Goal: Information Seeking & Learning: Learn about a topic

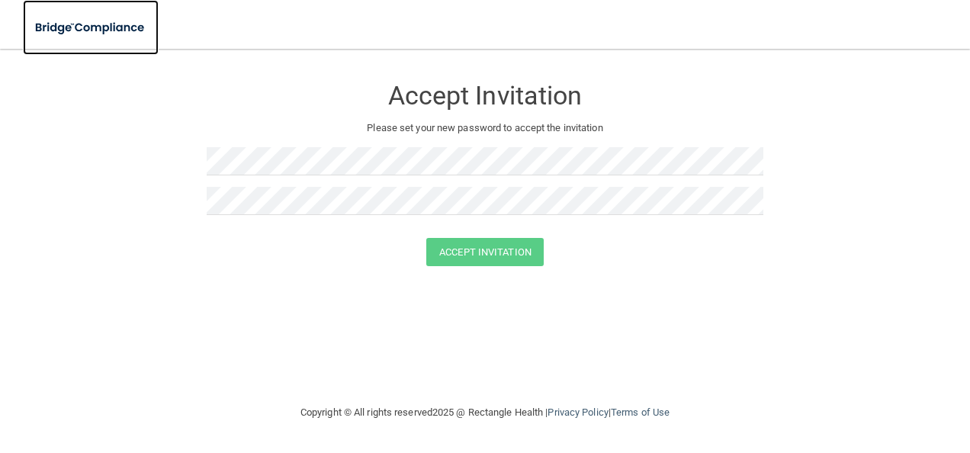
click at [125, 31] on img at bounding box center [91, 27] width 136 height 31
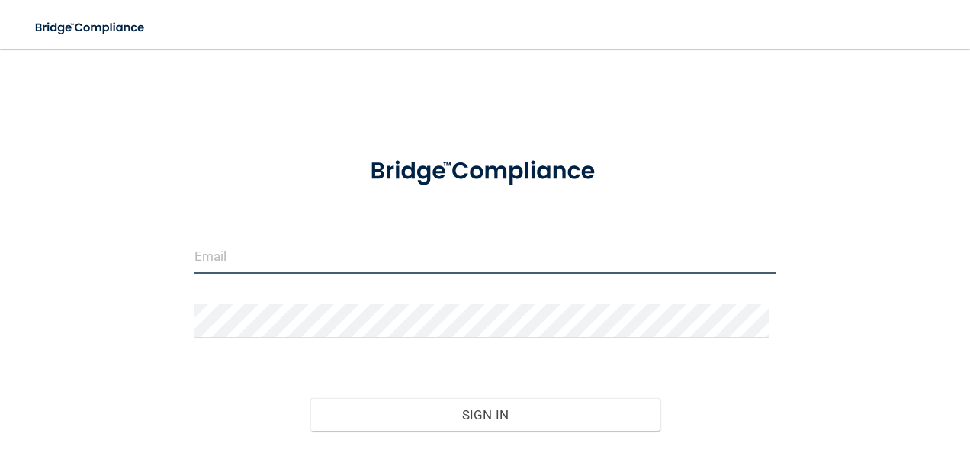
click at [220, 250] on input "email" at bounding box center [485, 256] width 582 height 34
type input "[EMAIL_ADDRESS][DOMAIN_NAME]"
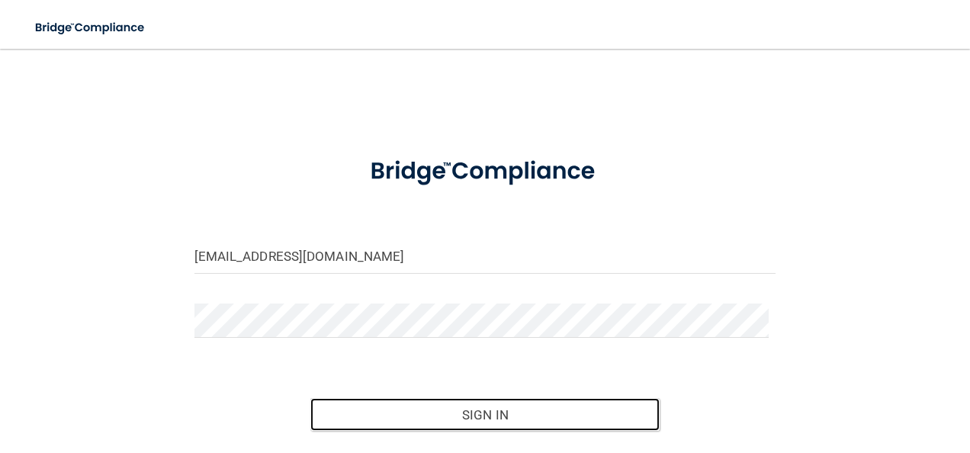
click at [390, 403] on button "Sign In" at bounding box center [484, 415] width 349 height 34
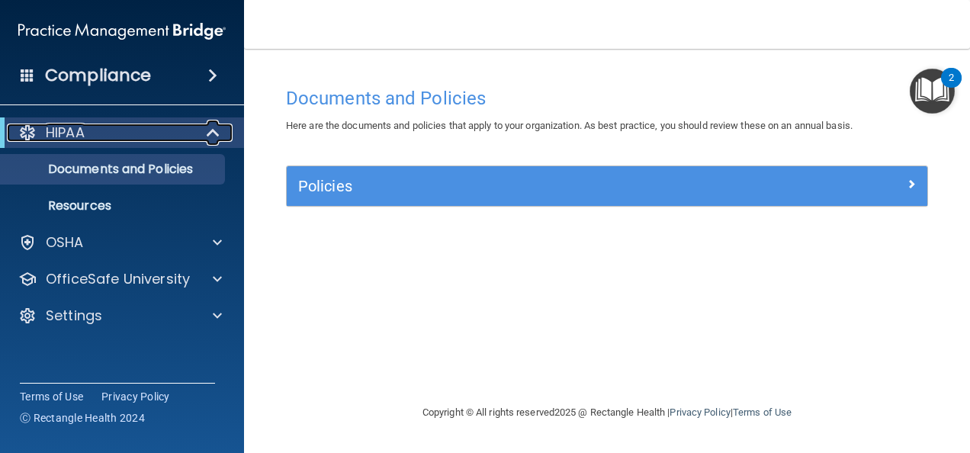
click at [155, 140] on div "HIPAA" at bounding box center [101, 133] width 188 height 18
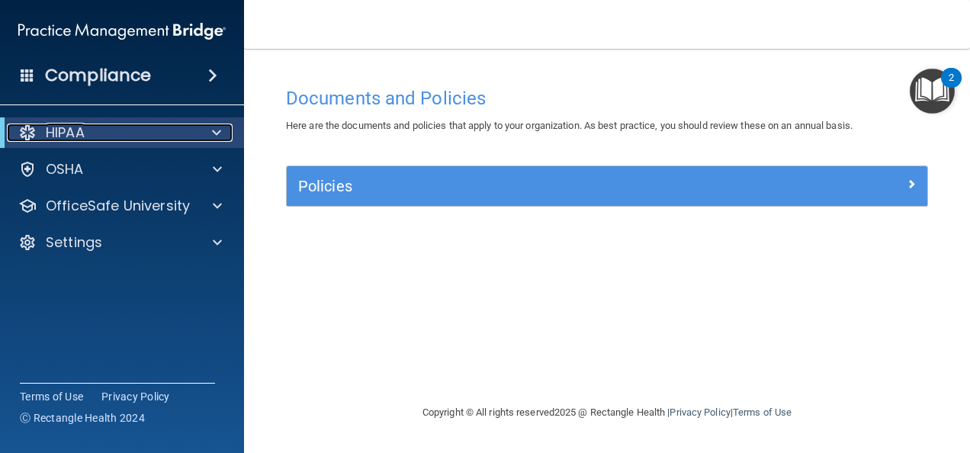
click at [155, 140] on div "HIPAA" at bounding box center [101, 133] width 188 height 18
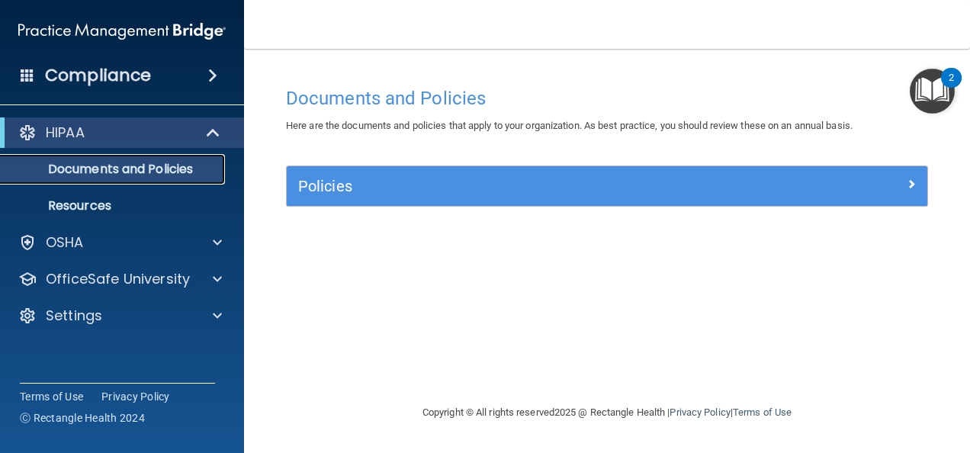
click at [104, 182] on link "Documents and Policies" at bounding box center [105, 169] width 240 height 31
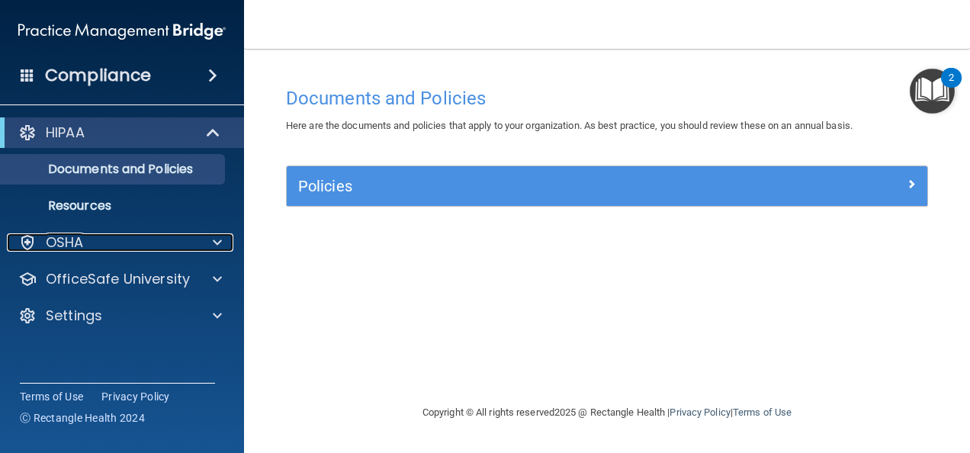
click at [107, 242] on div "OSHA" at bounding box center [101, 242] width 189 height 18
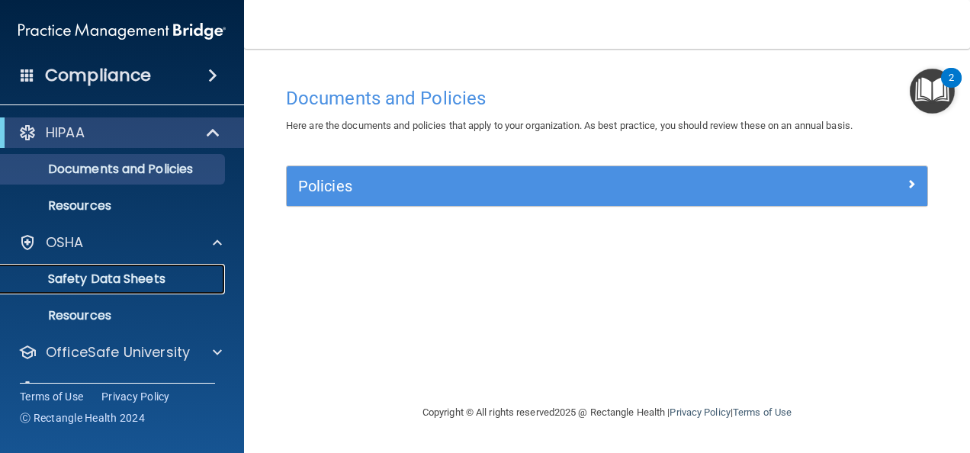
click at [114, 276] on p "Safety Data Sheets" at bounding box center [114, 279] width 208 height 15
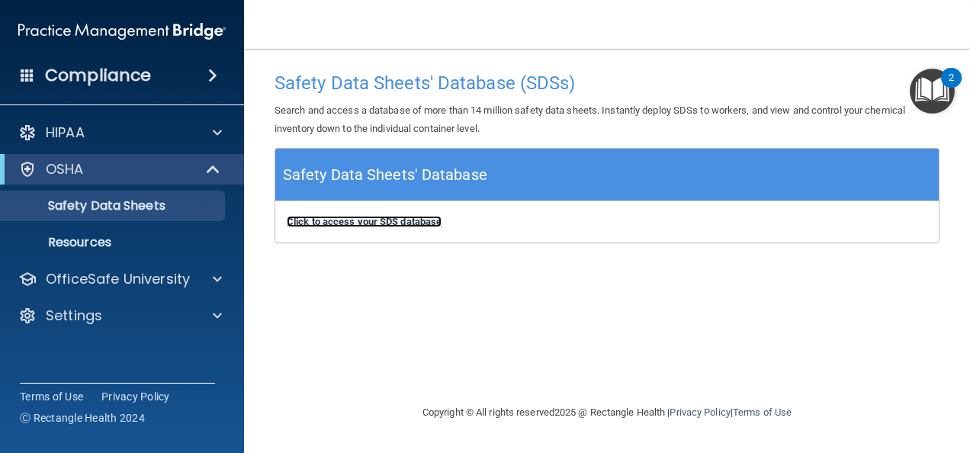
click at [352, 218] on b "Click to access your SDS database" at bounding box center [364, 221] width 155 height 11
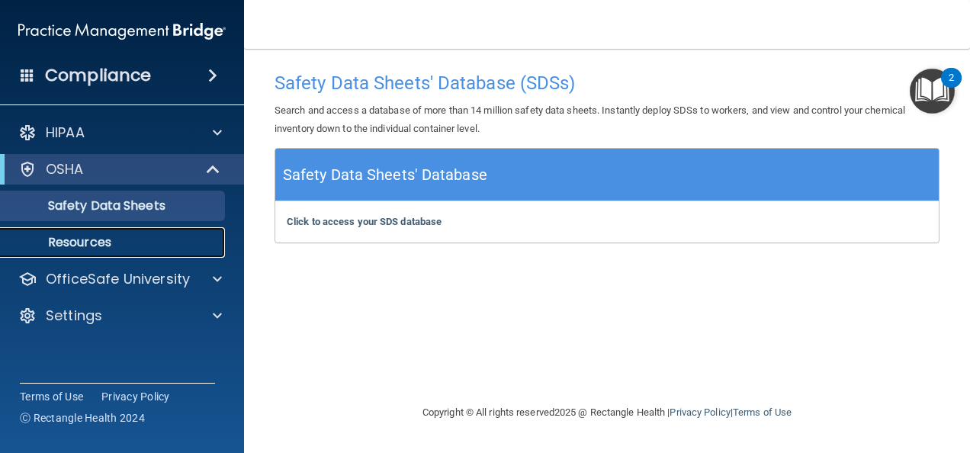
click at [101, 249] on p "Resources" at bounding box center [114, 242] width 208 height 15
click at [114, 230] on link "Resources" at bounding box center [105, 242] width 240 height 31
click at [44, 65] on div "Compliance" at bounding box center [122, 76] width 244 height 34
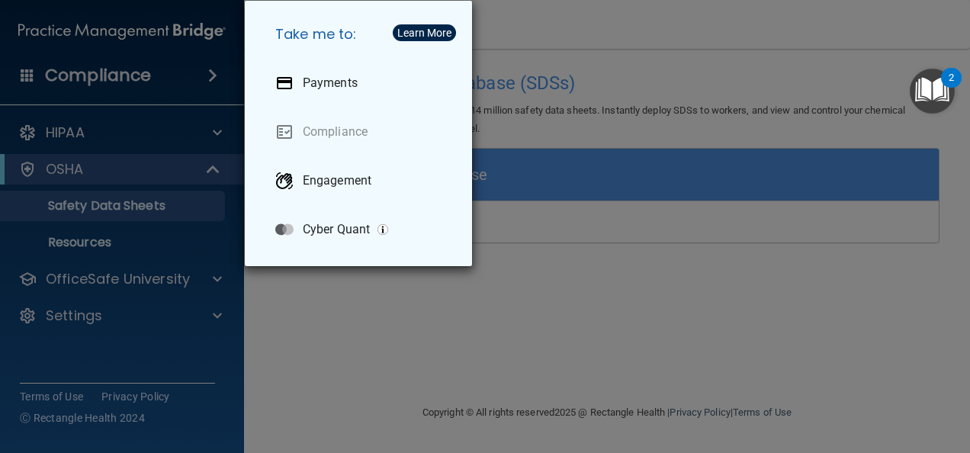
click at [44, 65] on div "Take me to: Payments Compliance Engagement Cyber Quant" at bounding box center [485, 226] width 970 height 453
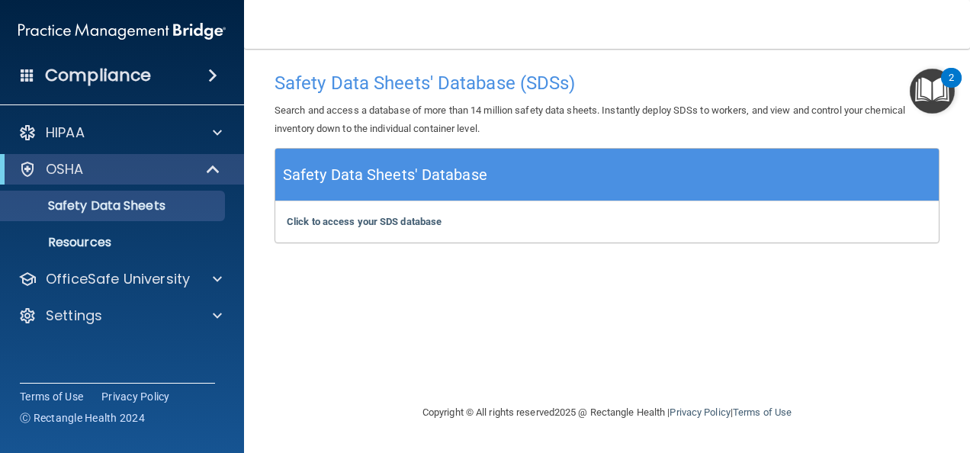
click at [945, 91] on img "Open Resource Center, 2 new notifications" at bounding box center [932, 91] width 45 height 45
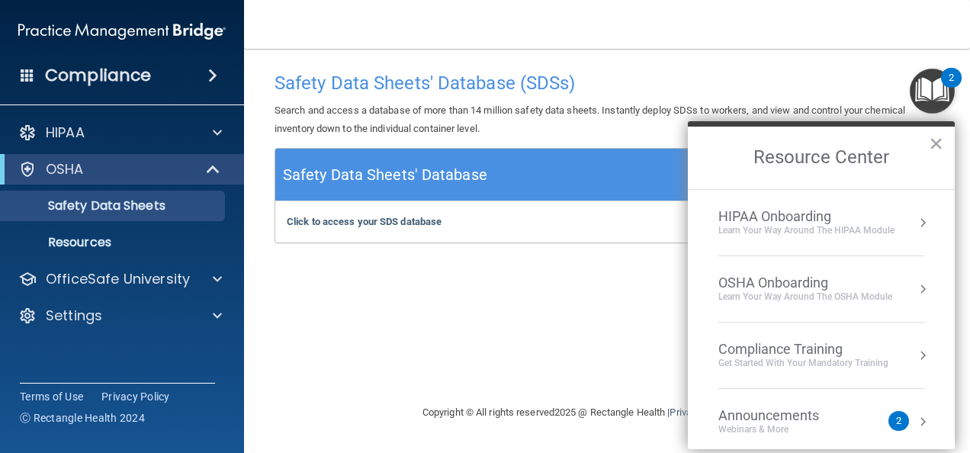
click at [886, 291] on div "Learn your way around the OSHA module" at bounding box center [805, 297] width 174 height 13
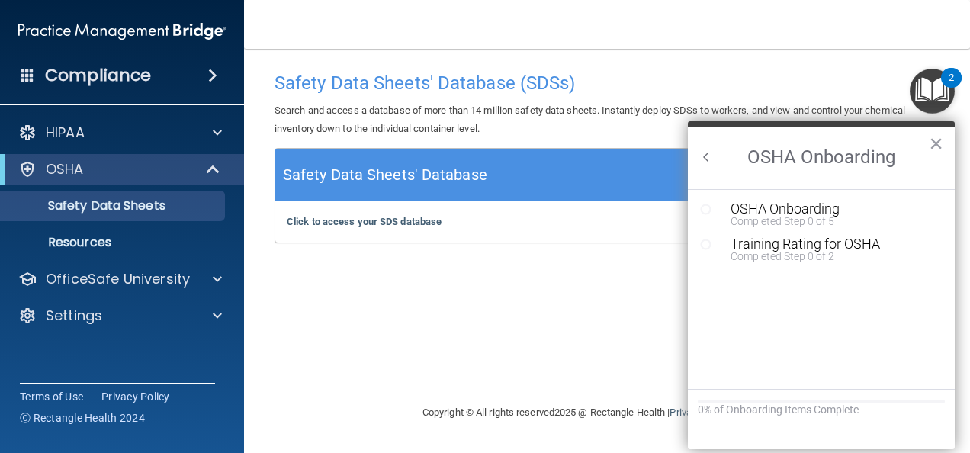
click at [838, 207] on div "OSHA Onboarding" at bounding box center [833, 209] width 204 height 14
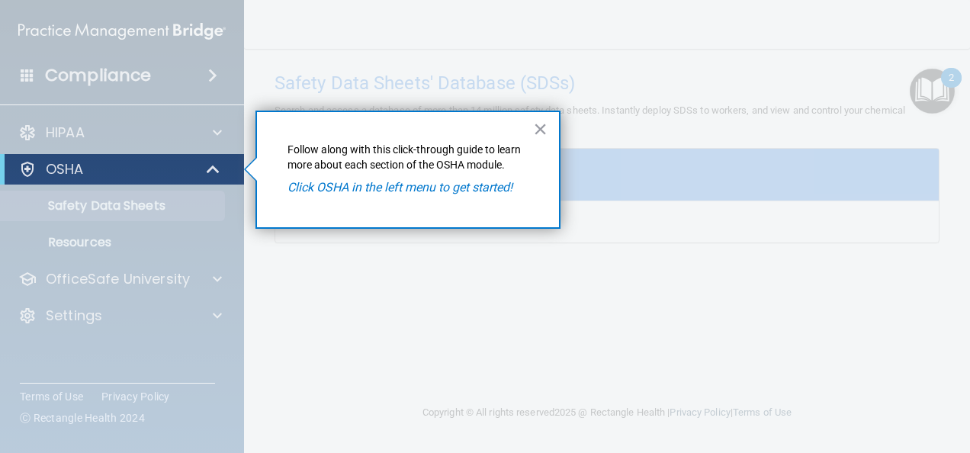
click at [545, 119] on button "×" at bounding box center [540, 129] width 14 height 24
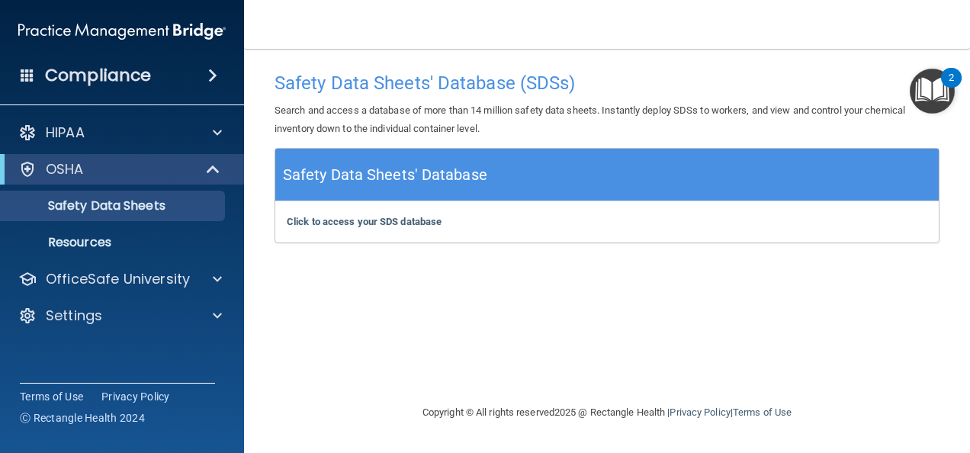
click at [497, 182] on div "Safety Data Sheets' Database" at bounding box center [607, 175] width 664 height 53
click at [407, 220] on b "Click to access your SDS database" at bounding box center [364, 221] width 155 height 11
click at [929, 93] on img "Open Resource Center, 2 new notifications" at bounding box center [932, 91] width 45 height 45
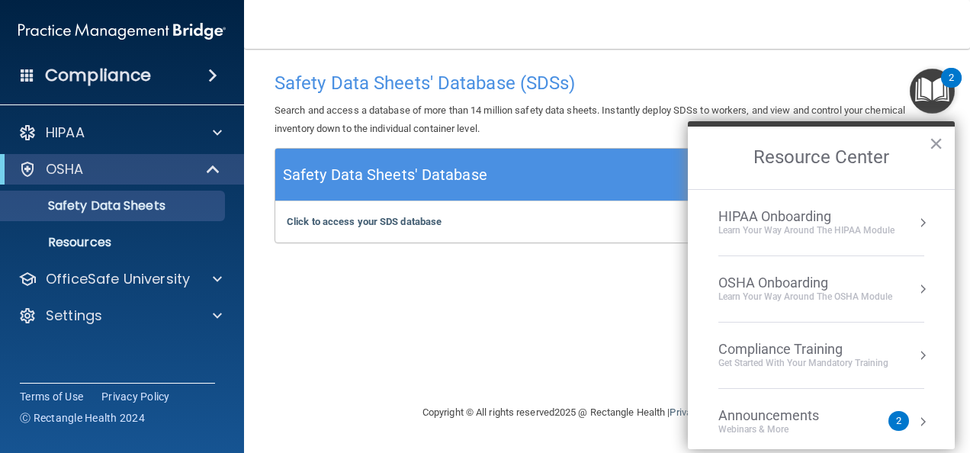
click at [790, 279] on div "OSHA Onboarding" at bounding box center [805, 283] width 174 height 17
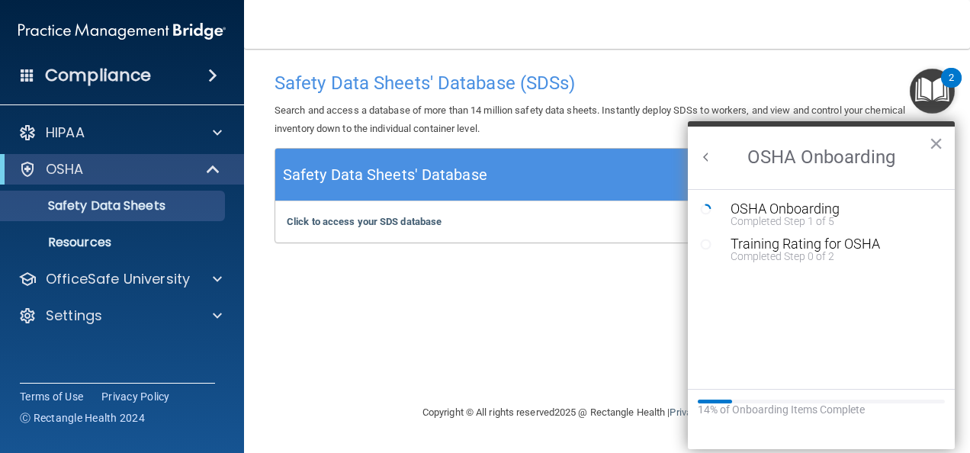
click at [755, 211] on div "OSHA Onboarding" at bounding box center [833, 209] width 204 height 14
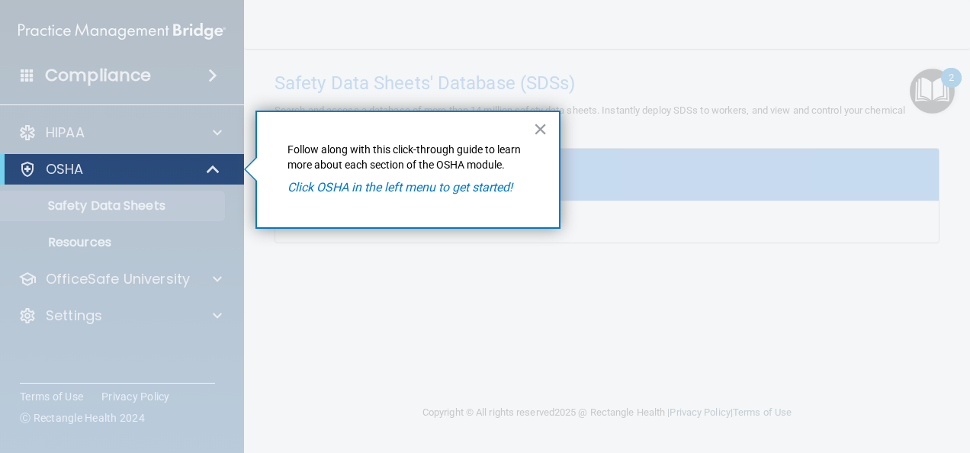
click at [472, 191] on em "Click OSHA in the left menu to get started!" at bounding box center [400, 187] width 225 height 14
click at [164, 163] on div "OSHA" at bounding box center [101, 169] width 188 height 18
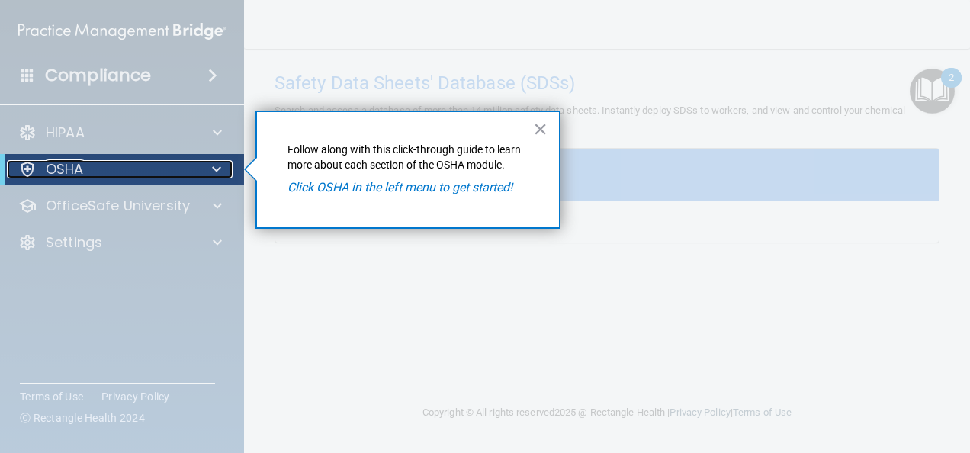
click at [164, 163] on div "OSHA" at bounding box center [101, 169] width 188 height 18
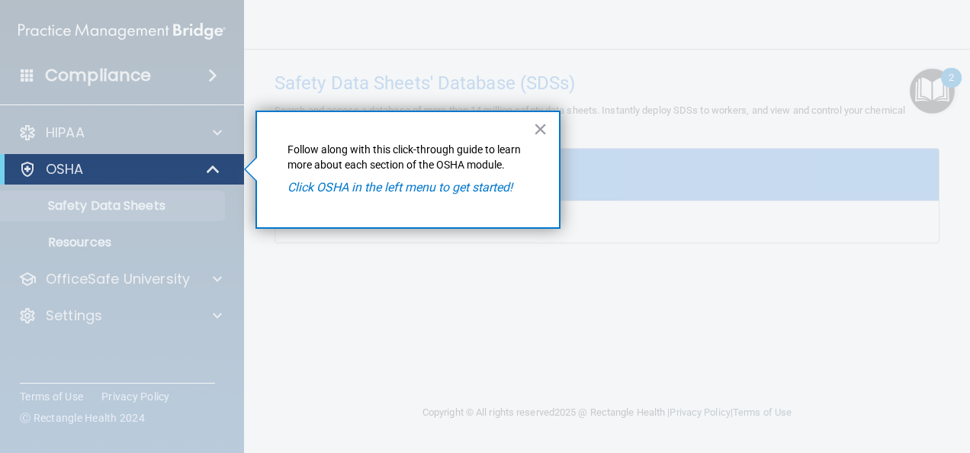
click at [534, 133] on button "×" at bounding box center [540, 129] width 14 height 24
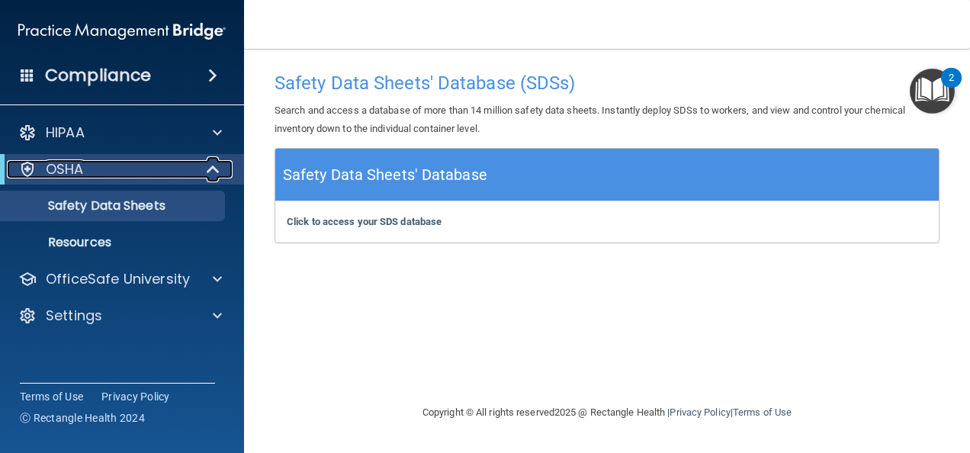
click at [47, 162] on p "OSHA" at bounding box center [65, 169] width 38 height 18
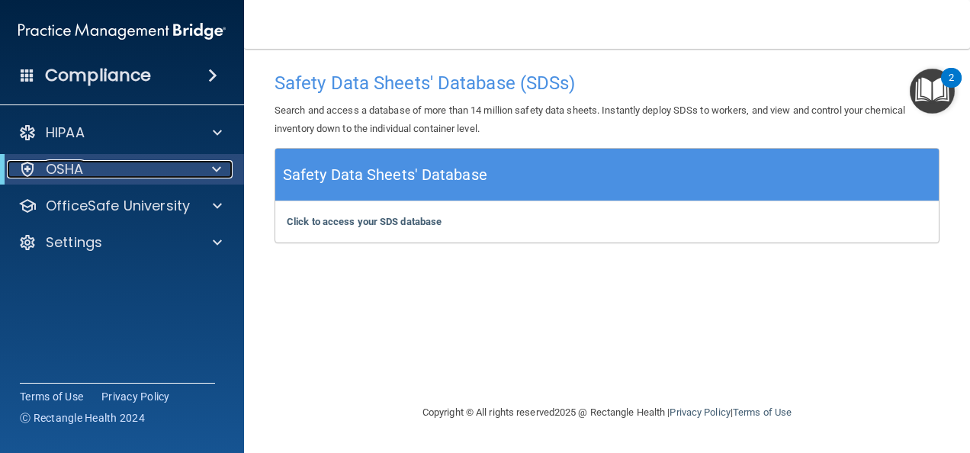
click at [47, 162] on p "OSHA" at bounding box center [65, 169] width 38 height 18
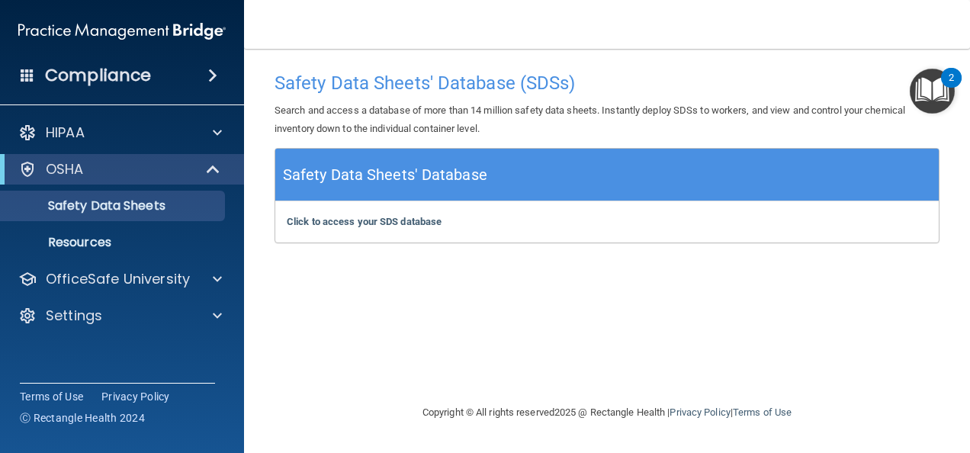
click at [941, 88] on img "Open Resource Center, 2 new notifications" at bounding box center [932, 91] width 45 height 45
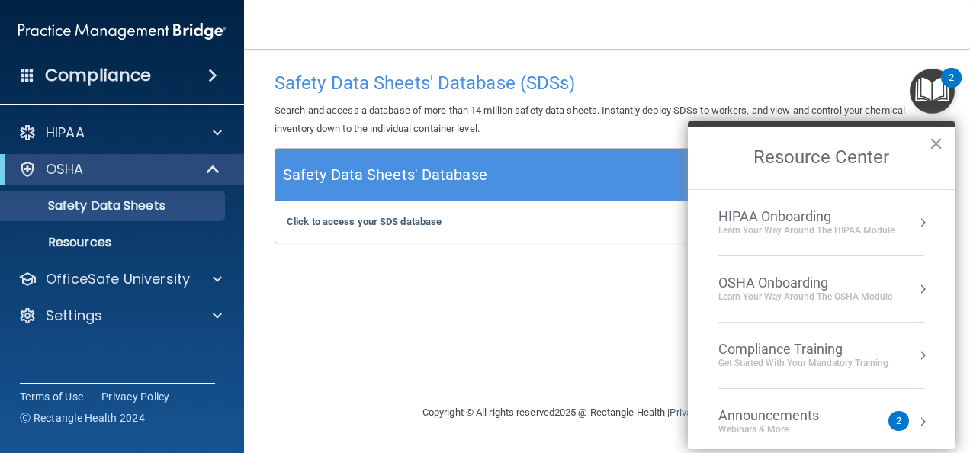
scroll to position [82, 0]
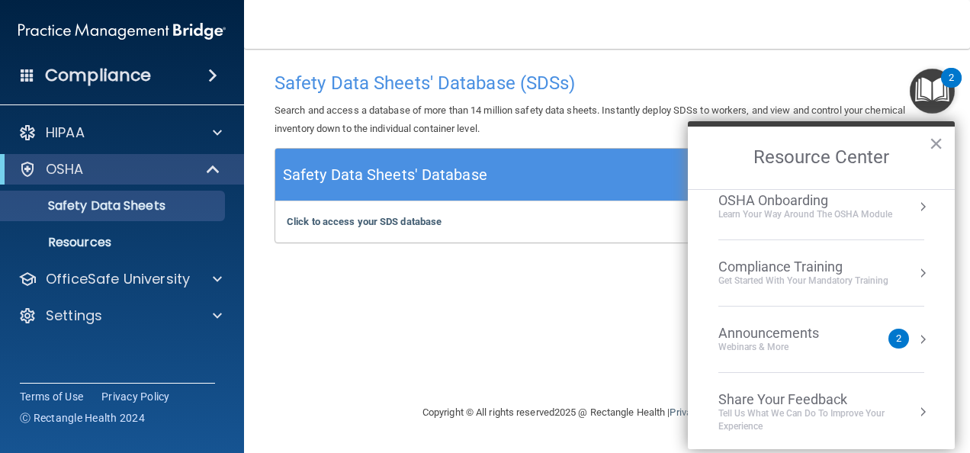
click at [768, 271] on div "Compliance Training" at bounding box center [803, 267] width 170 height 17
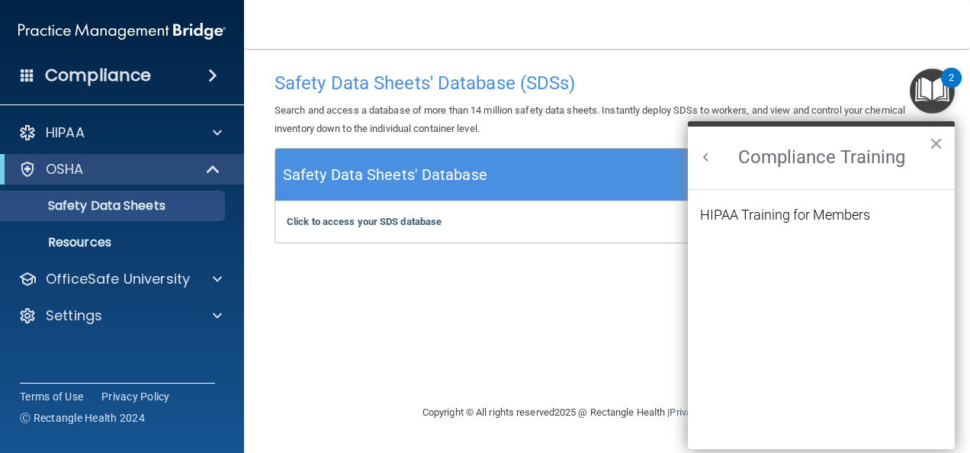
scroll to position [0, 0]
click at [784, 214] on div "HIPAA Training for Members" at bounding box center [785, 215] width 170 height 14
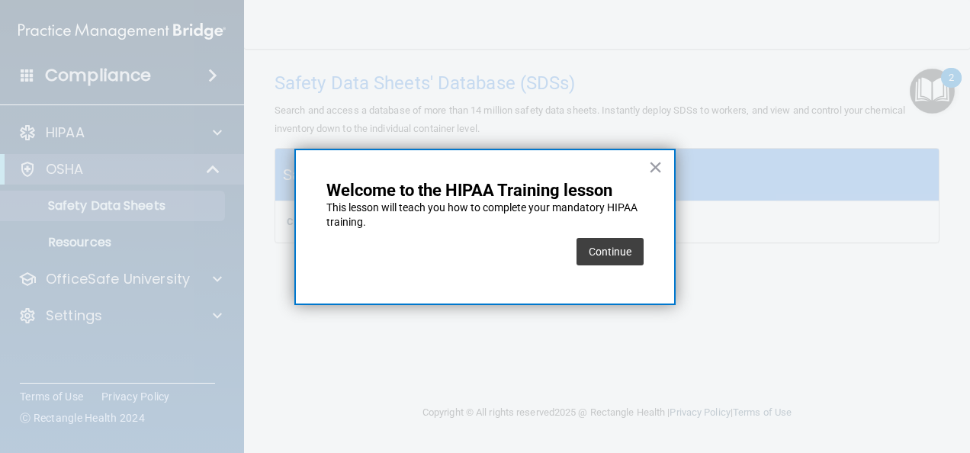
click at [625, 252] on button "Continue" at bounding box center [610, 251] width 67 height 27
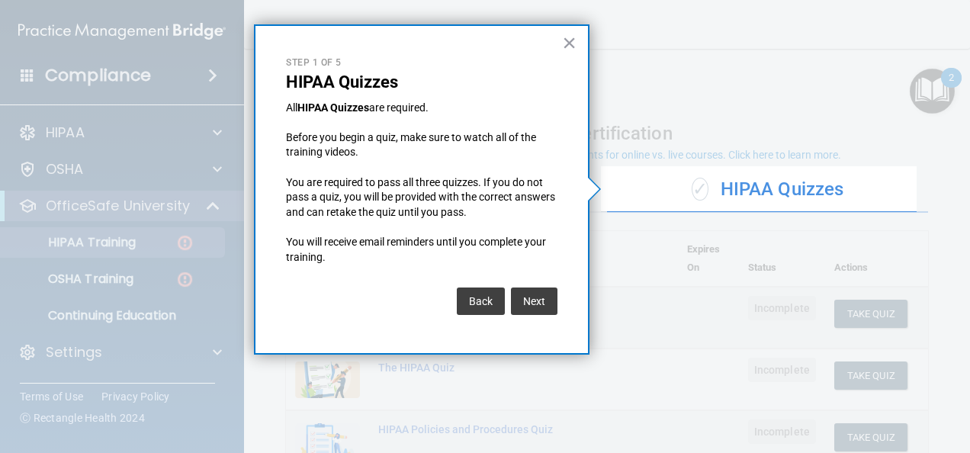
click at [532, 294] on button "Next" at bounding box center [534, 301] width 47 height 27
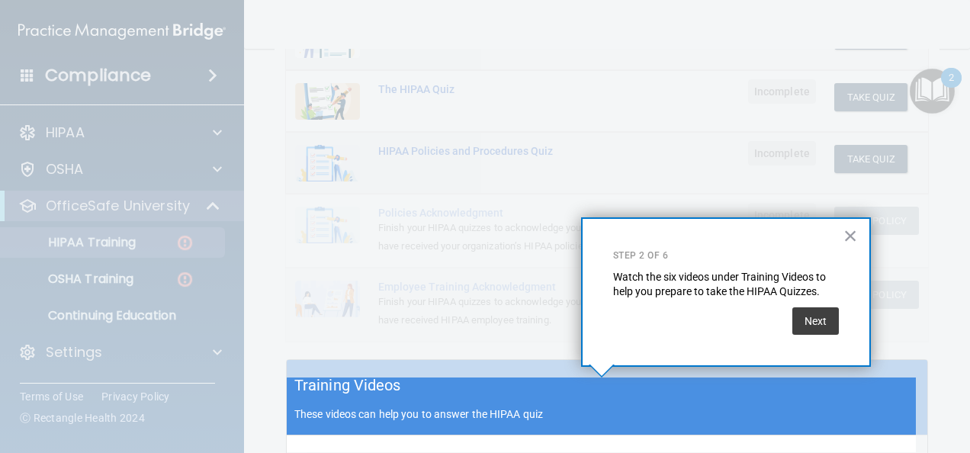
click at [811, 323] on button "Next" at bounding box center [815, 320] width 47 height 27
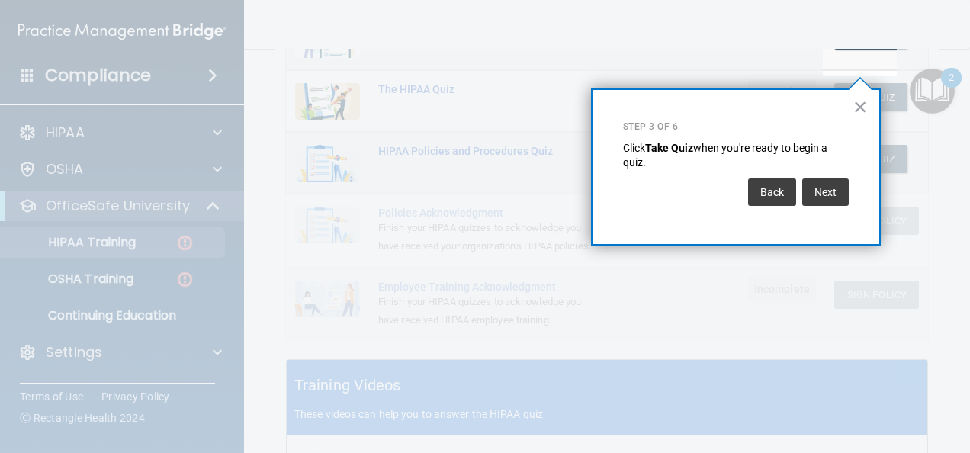
scroll to position [250, 0]
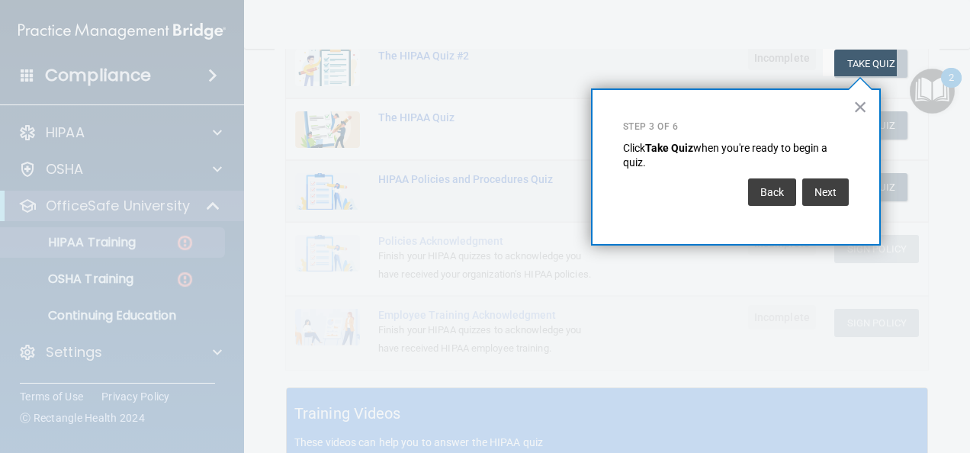
click at [820, 192] on button "Next" at bounding box center [825, 191] width 47 height 27
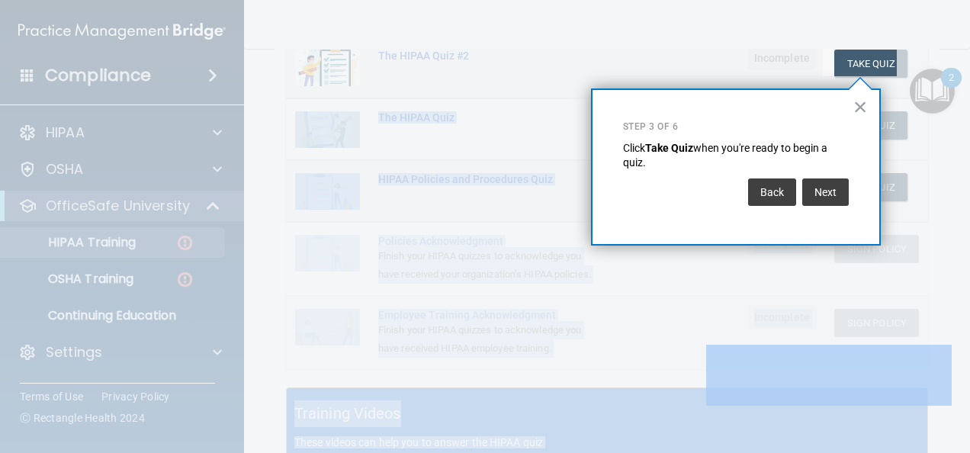
scroll to position [117, 0]
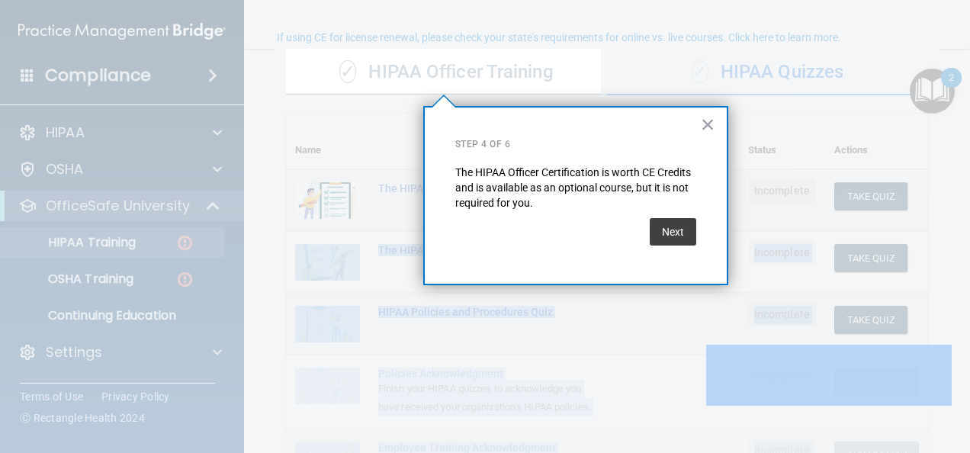
click at [820, 192] on body "Compliance HIPAA Documents and Policies Report an Incident Business Associates …" at bounding box center [485, 226] width 970 height 453
click at [670, 231] on button "Next" at bounding box center [673, 231] width 47 height 27
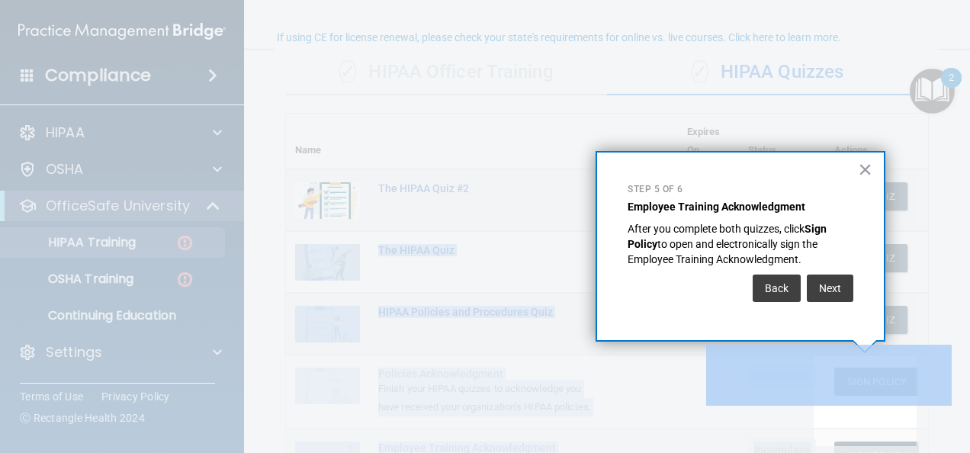
click at [829, 281] on button "Next" at bounding box center [830, 288] width 47 height 27
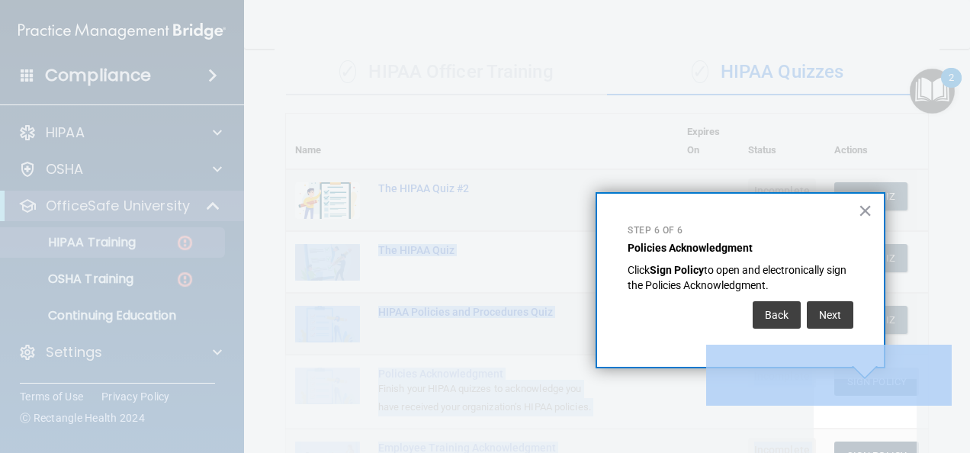
scroll to position [185, 0]
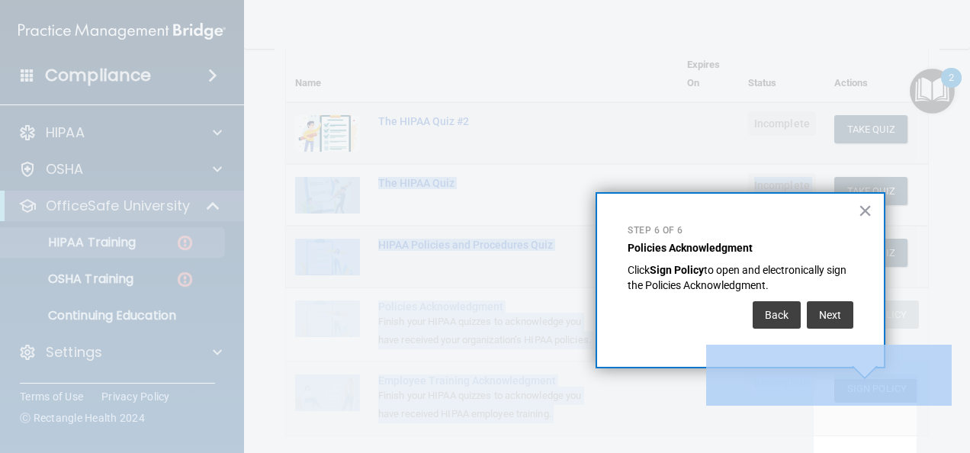
click at [819, 305] on button "Next" at bounding box center [830, 314] width 47 height 27
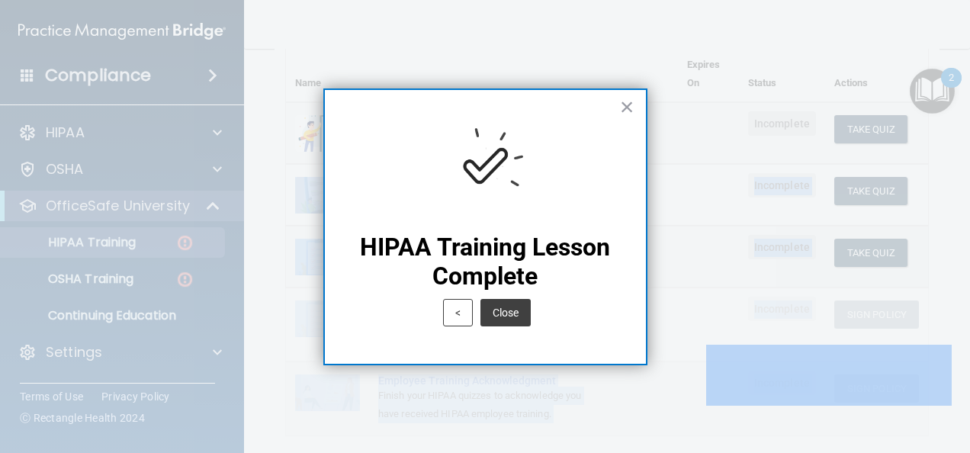
click at [516, 304] on button "Close" at bounding box center [506, 312] width 50 height 27
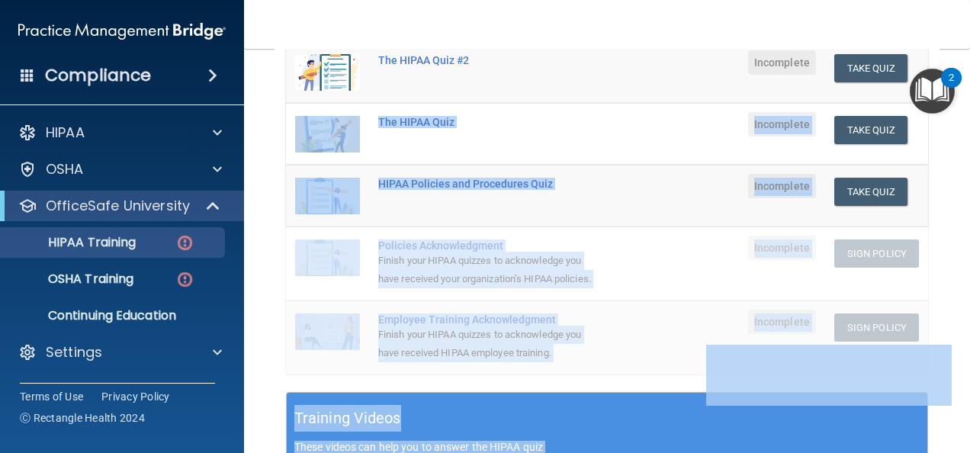
scroll to position [246, 0]
click at [697, 166] on td at bounding box center [708, 196] width 61 height 62
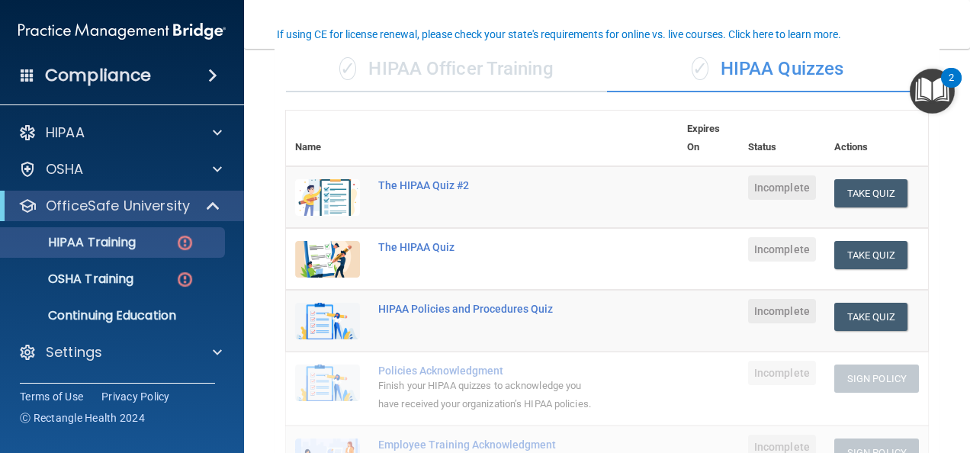
scroll to position [131, 0]
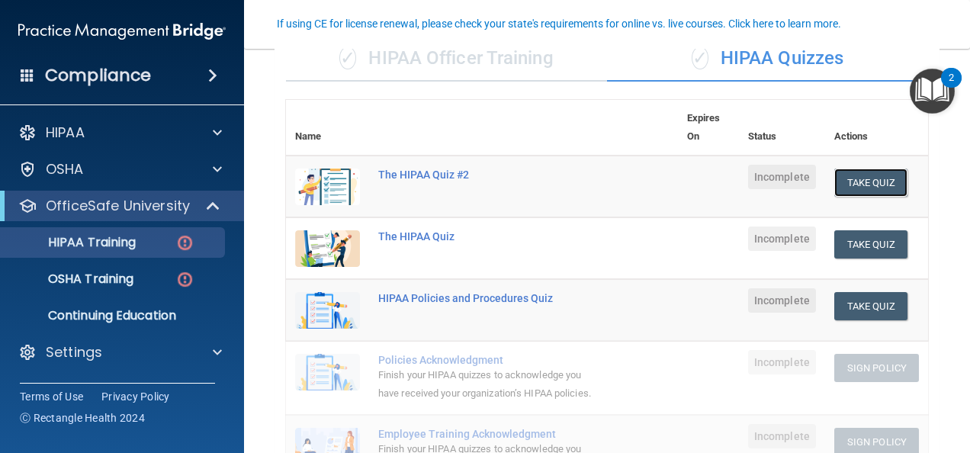
click at [868, 184] on button "Take Quiz" at bounding box center [870, 183] width 73 height 28
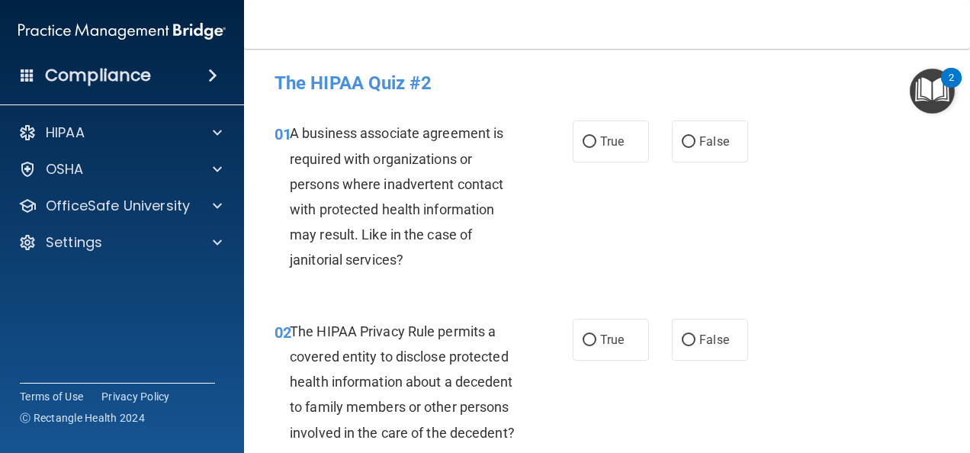
click at [720, 191] on div "01 A business associate agreement is required with organizations or persons whe…" at bounding box center [607, 200] width 688 height 198
click at [584, 143] on input "True" at bounding box center [590, 142] width 14 height 11
radio input "true"
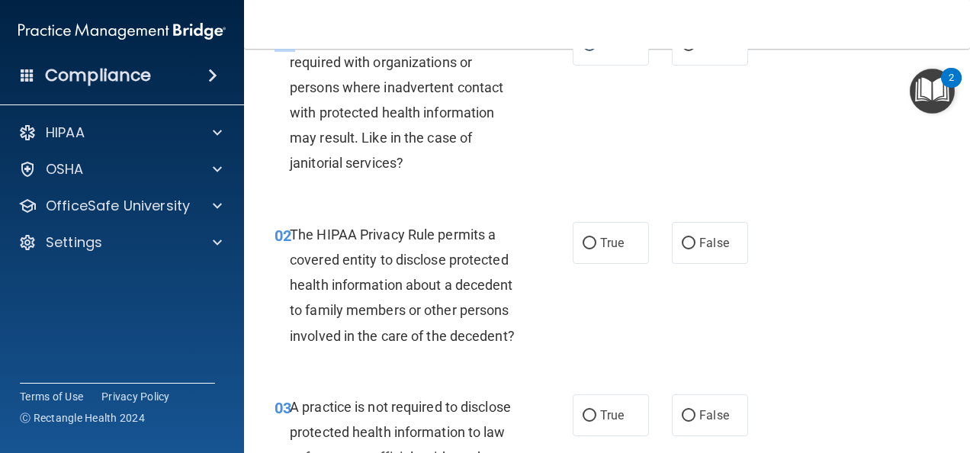
scroll to position [98, 0]
click at [583, 237] on input "True" at bounding box center [590, 242] width 14 height 11
radio input "true"
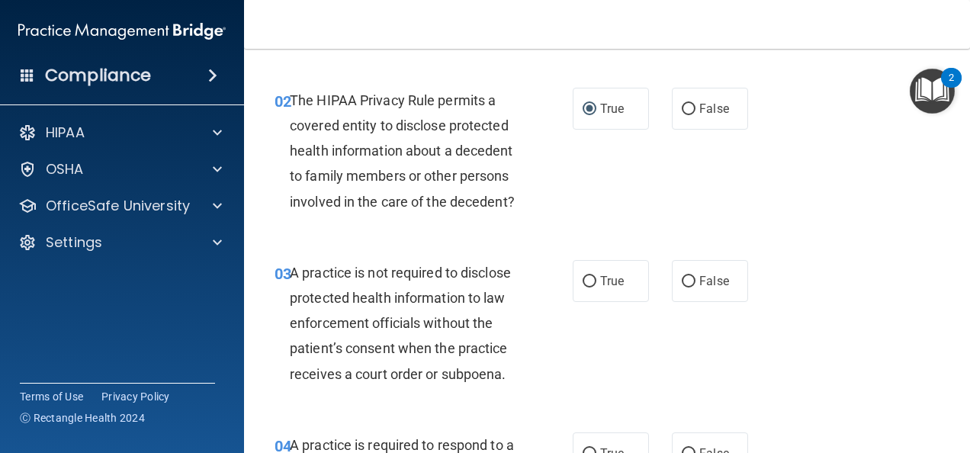
scroll to position [263, 0]
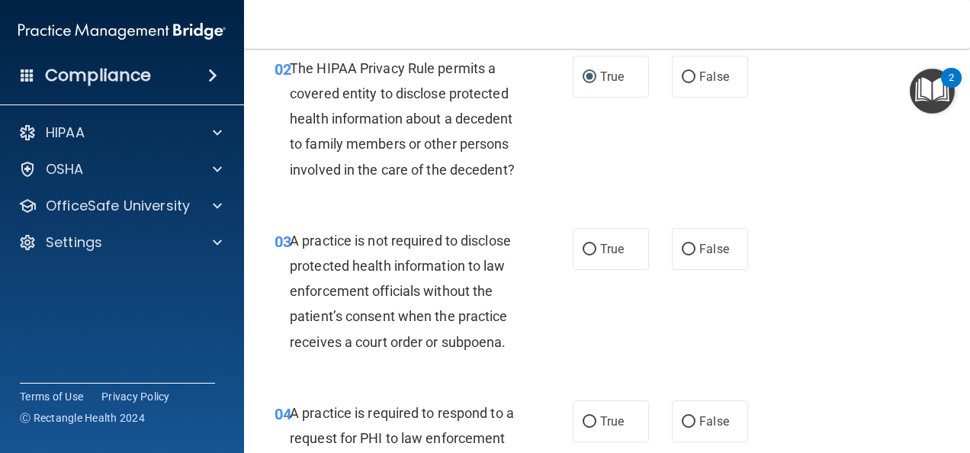
click at [688, 256] on input "False" at bounding box center [689, 249] width 14 height 11
radio input "true"
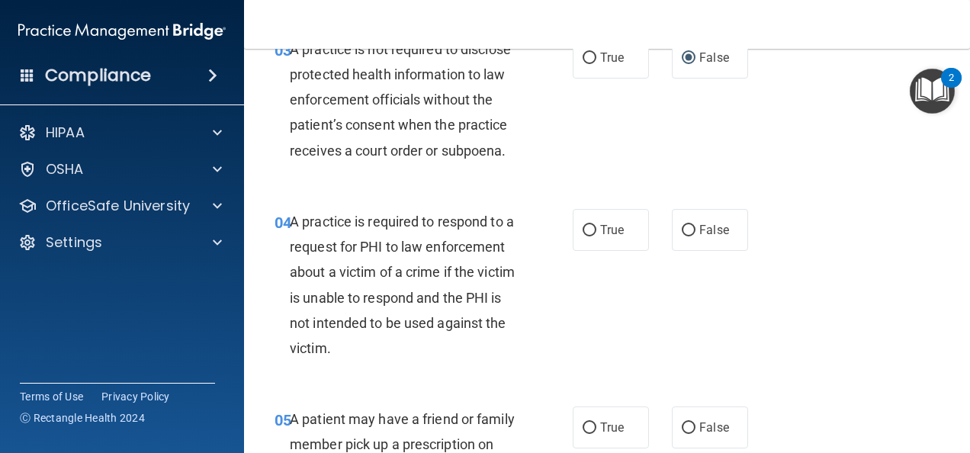
scroll to position [457, 0]
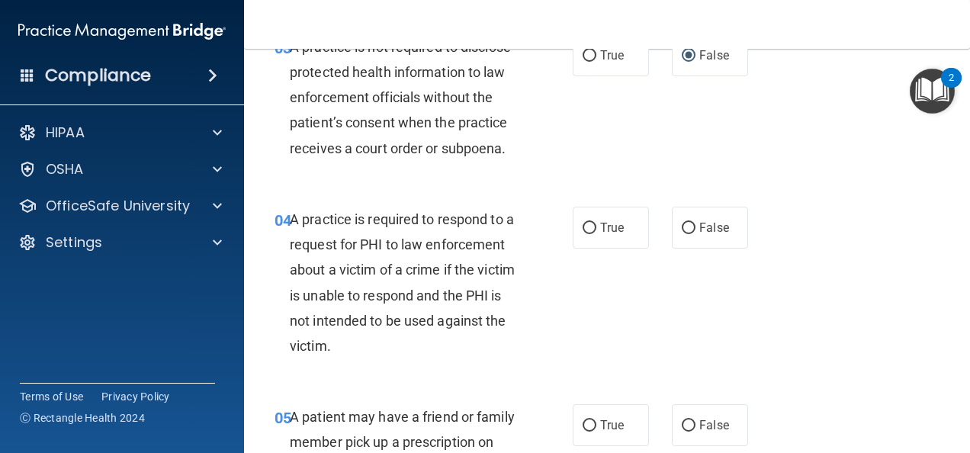
click at [682, 244] on label "False" at bounding box center [710, 228] width 76 height 42
click at [682, 234] on input "False" at bounding box center [689, 228] width 14 height 11
radio input "true"
click at [644, 249] on div "True False" at bounding box center [665, 228] width 184 height 42
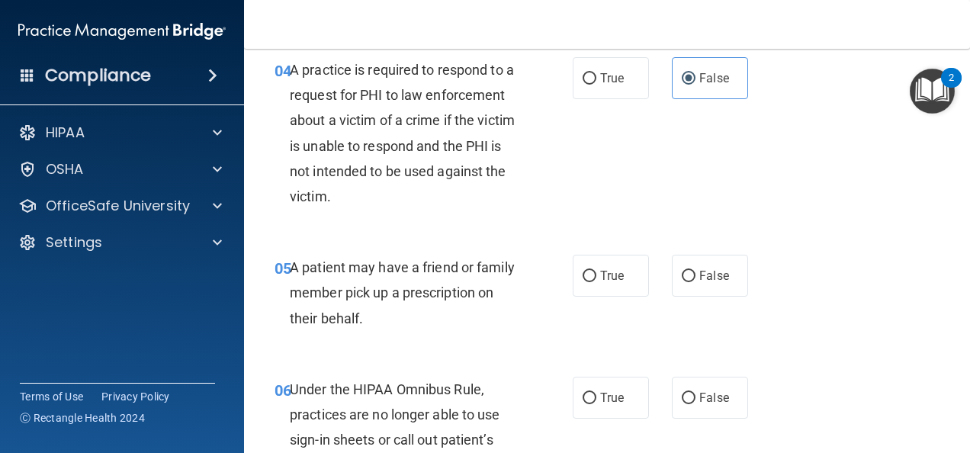
scroll to position [608, 0]
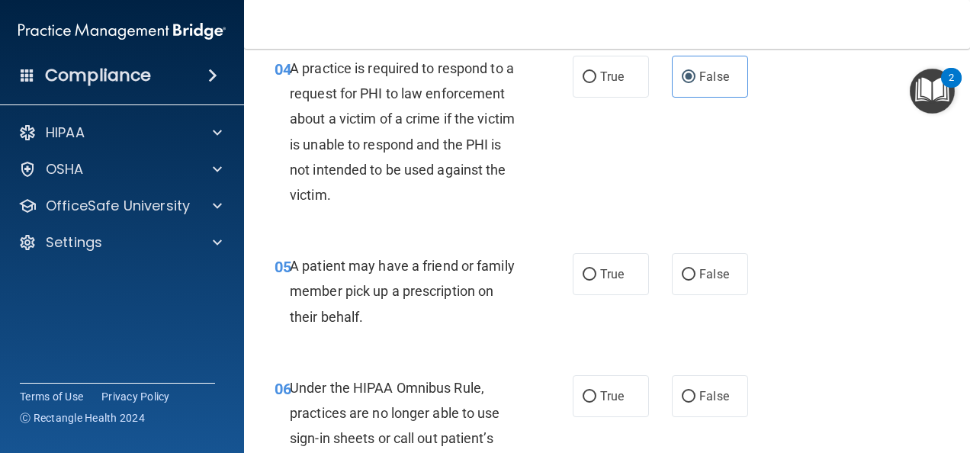
click at [583, 281] on input "True" at bounding box center [590, 274] width 14 height 11
radio input "true"
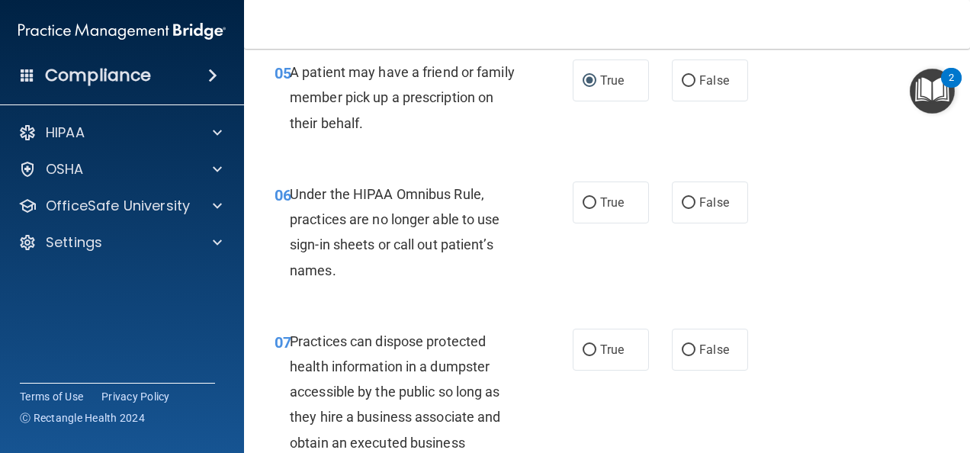
scroll to position [805, 0]
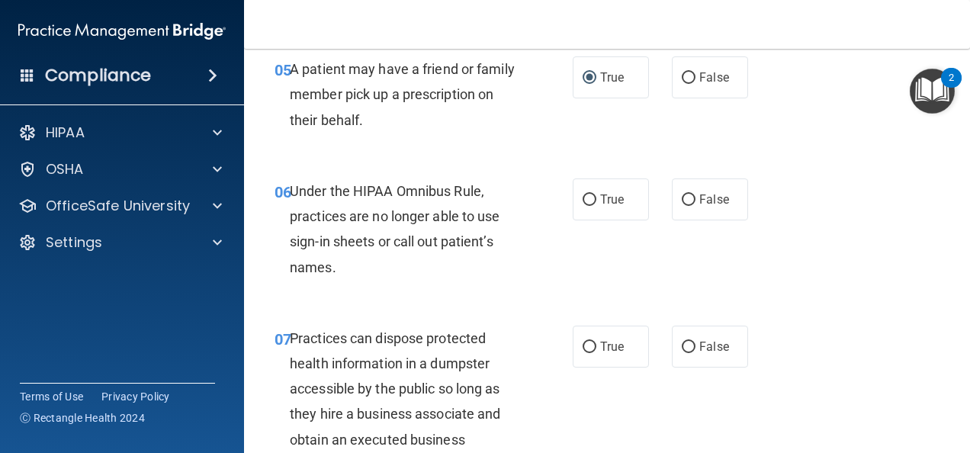
click at [682, 206] on input "False" at bounding box center [689, 199] width 14 height 11
radio input "true"
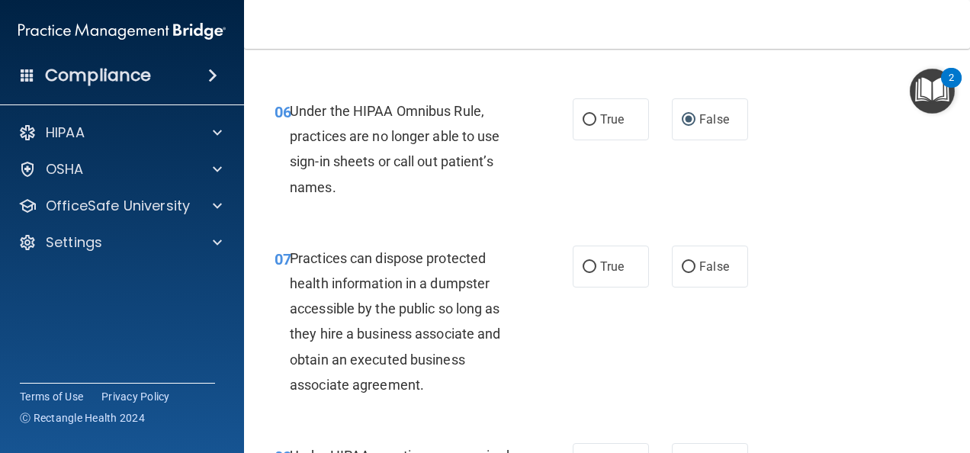
scroll to position [916, 0]
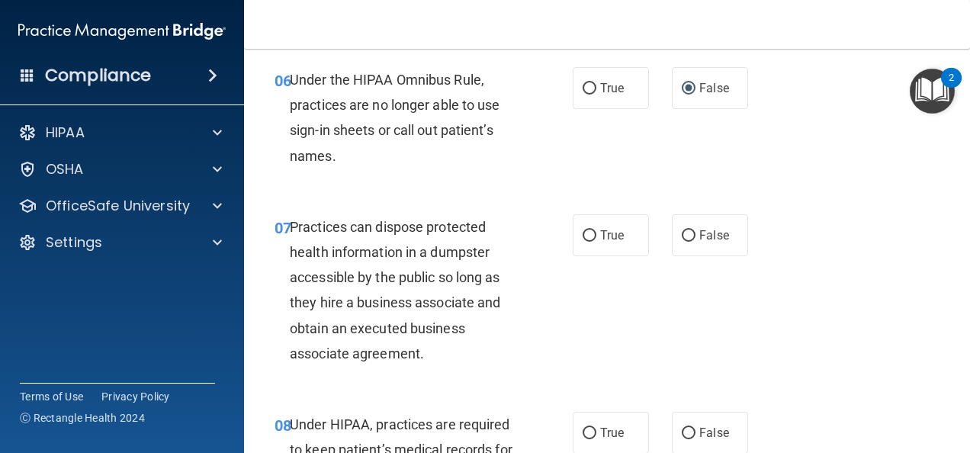
click at [682, 242] on input "False" at bounding box center [689, 235] width 14 height 11
radio input "true"
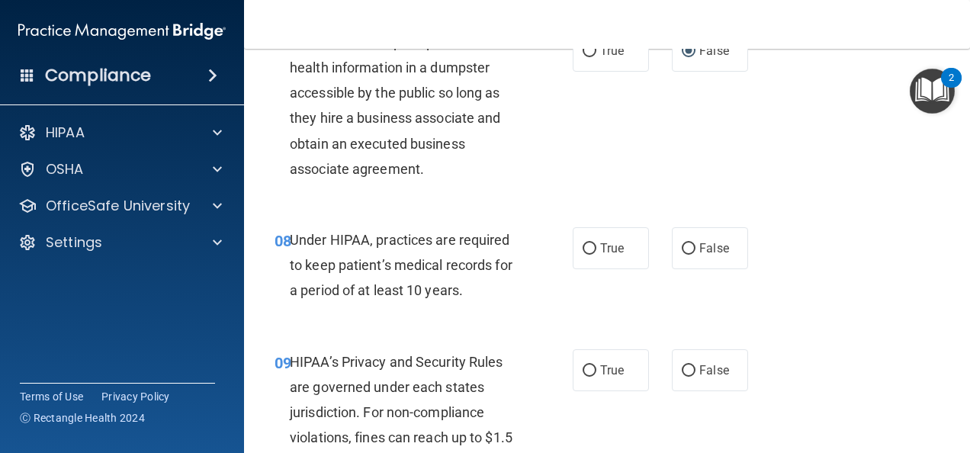
scroll to position [1105, 0]
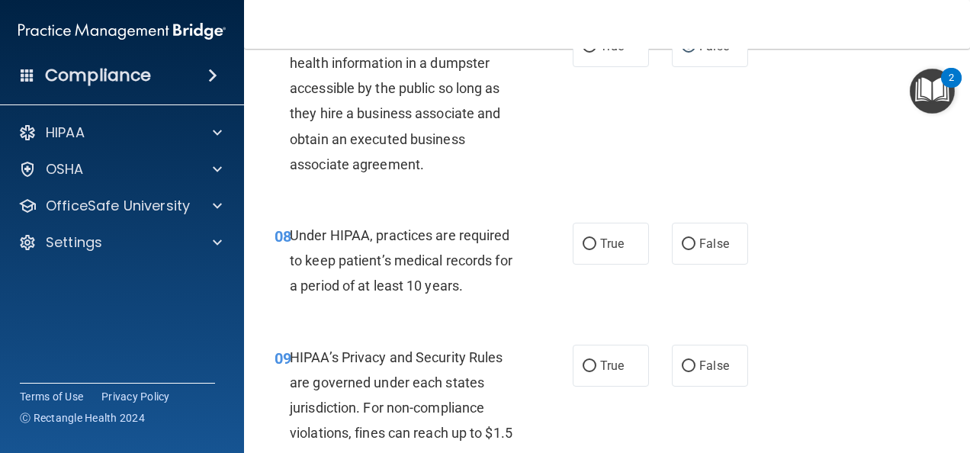
click at [583, 250] on input "True" at bounding box center [590, 244] width 14 height 11
radio input "true"
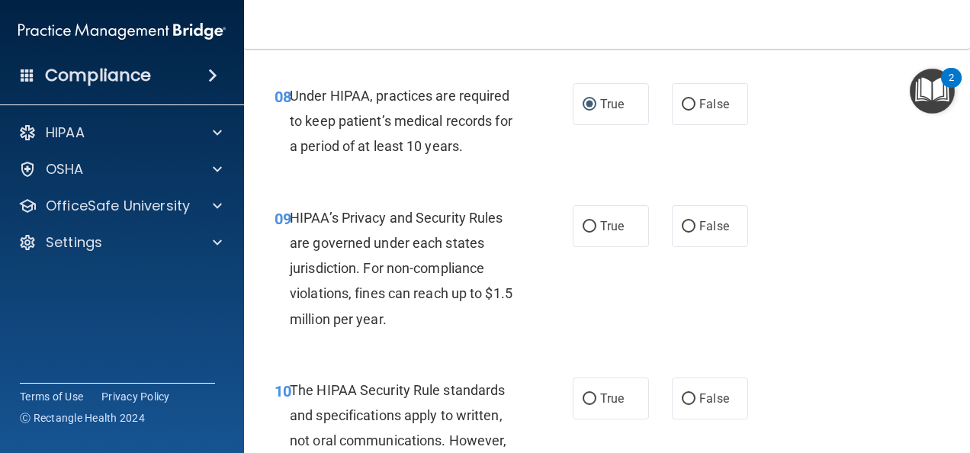
scroll to position [1246, 0]
click at [583, 232] on input "True" at bounding box center [590, 225] width 14 height 11
radio input "true"
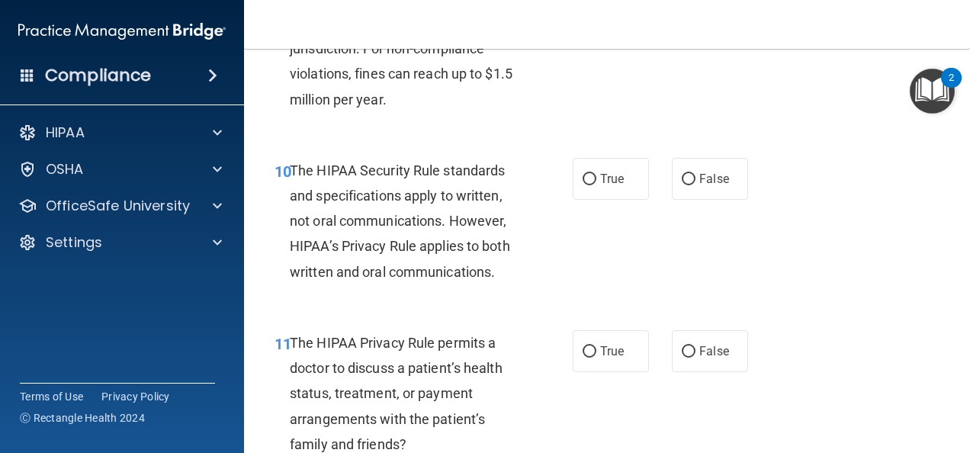
scroll to position [1465, 0]
click at [589, 185] on input "True" at bounding box center [590, 178] width 14 height 11
radio input "true"
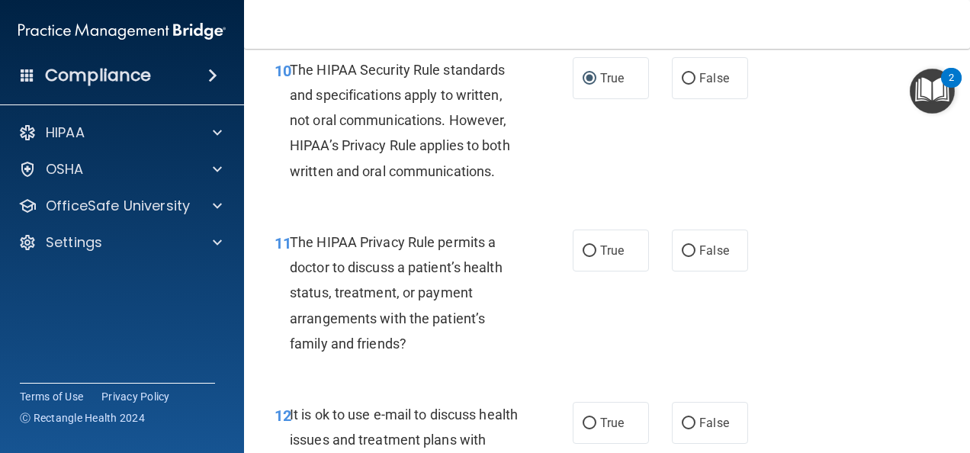
scroll to position [1567, 0]
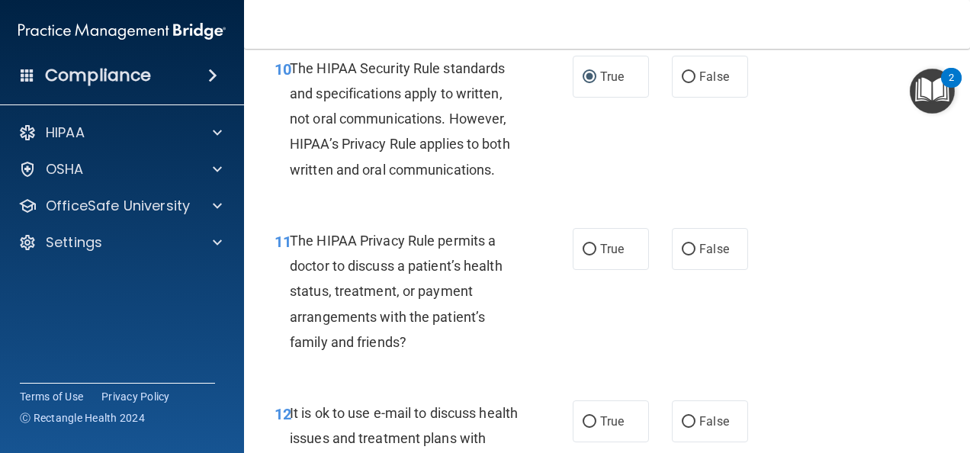
click at [682, 256] on input "False" at bounding box center [689, 249] width 14 height 11
radio input "true"
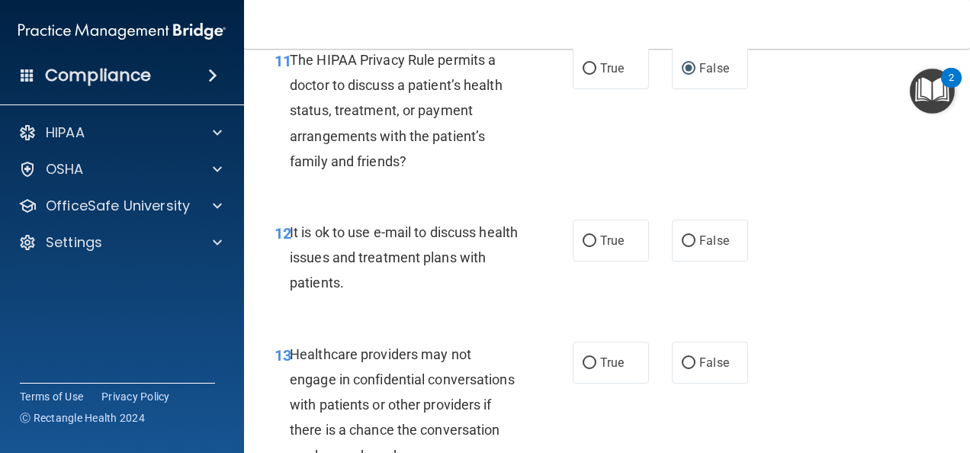
scroll to position [1759, 0]
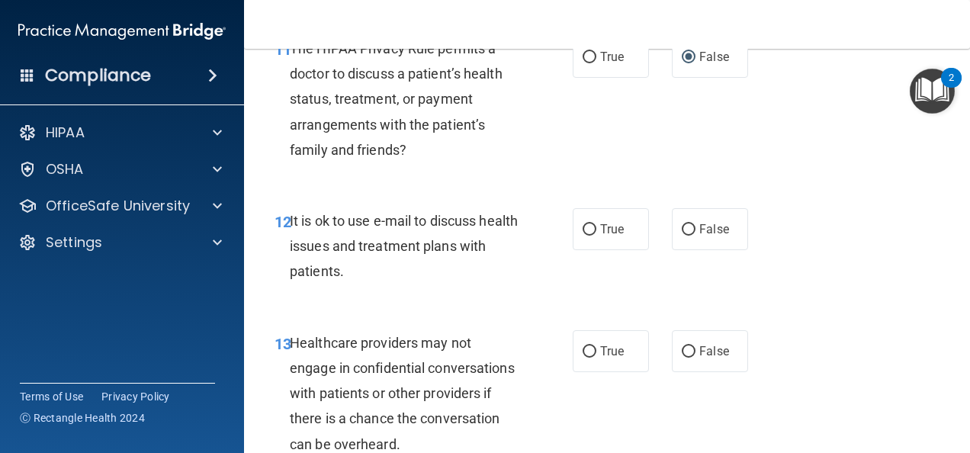
click at [683, 236] on input "False" at bounding box center [689, 229] width 14 height 11
radio input "true"
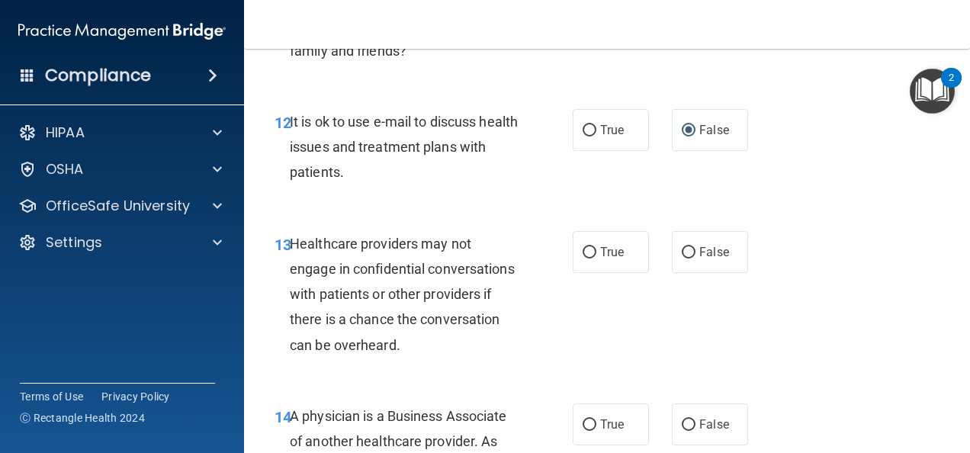
scroll to position [1860, 0]
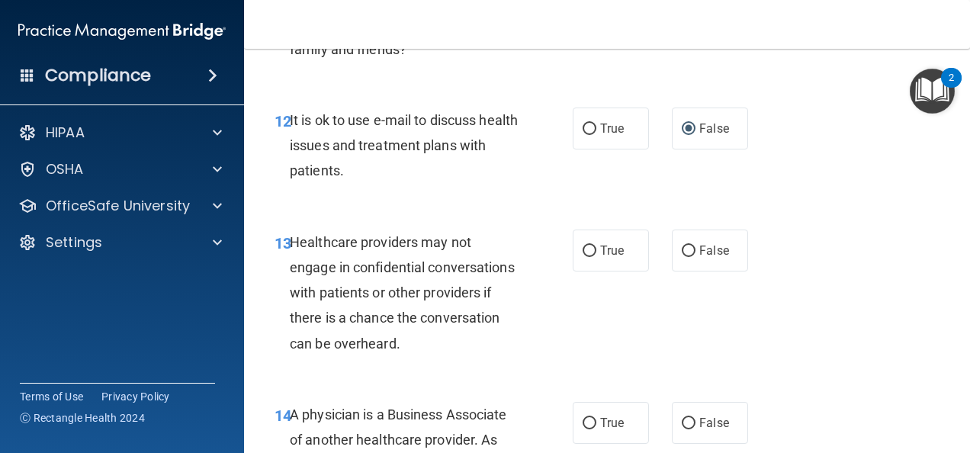
click at [585, 257] on input "True" at bounding box center [590, 251] width 14 height 11
radio input "true"
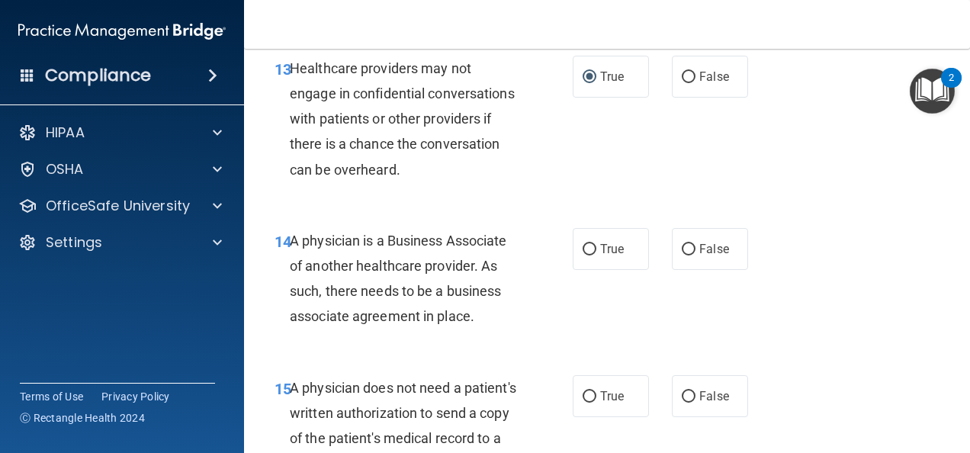
scroll to position [2040, 0]
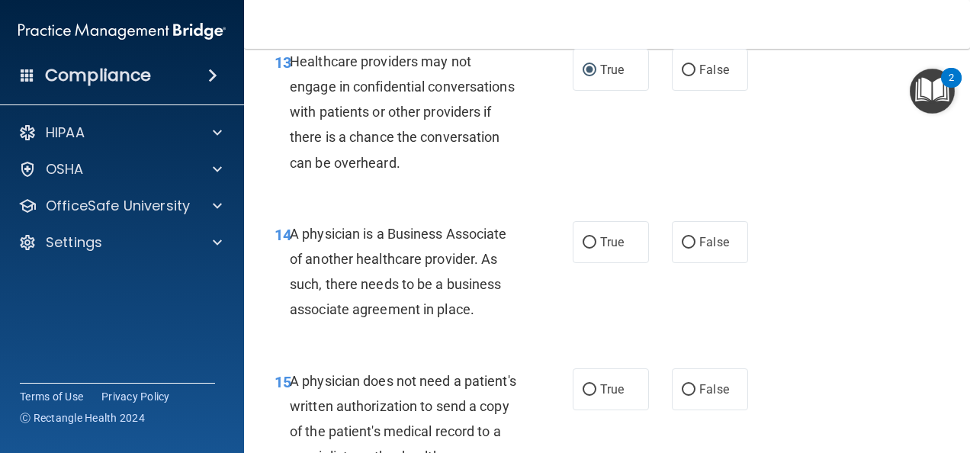
click at [583, 249] on input "True" at bounding box center [590, 242] width 14 height 11
radio input "true"
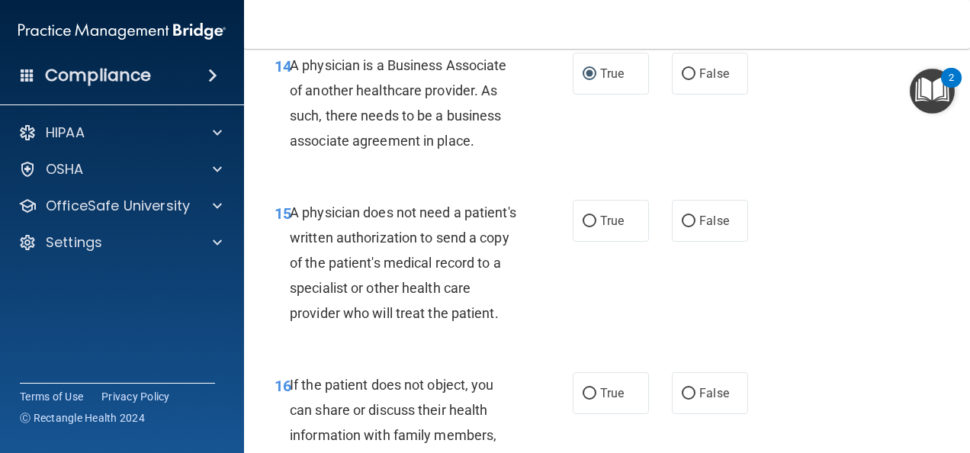
scroll to position [2210, 0]
click at [682, 227] on input "False" at bounding box center [689, 220] width 14 height 11
radio input "true"
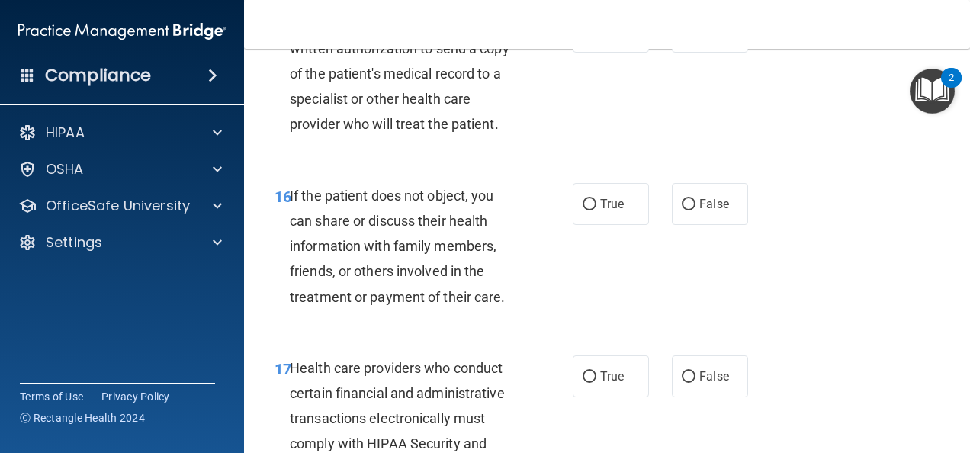
scroll to position [2399, 0]
click at [583, 210] on input "True" at bounding box center [590, 203] width 14 height 11
radio input "true"
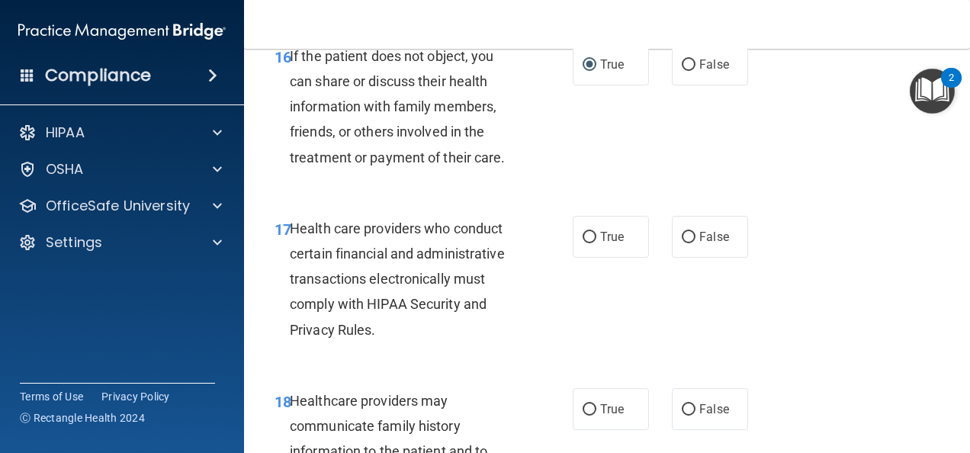
scroll to position [2549, 0]
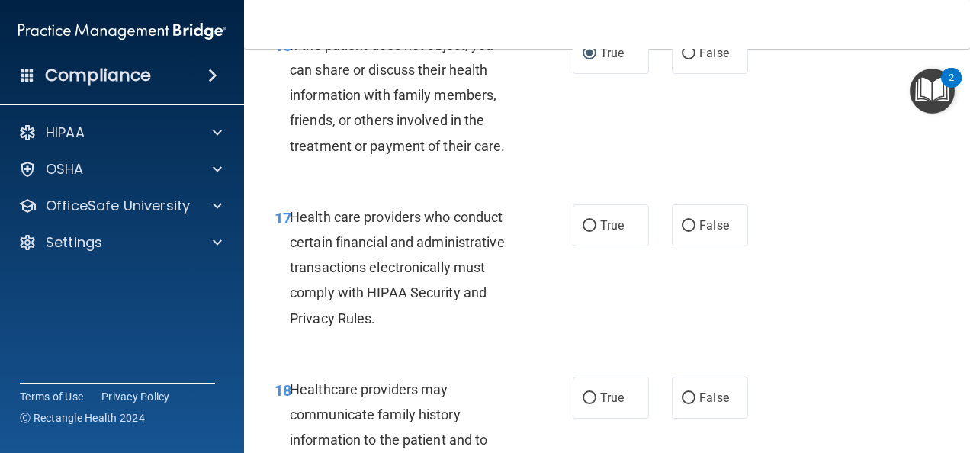
click at [583, 232] on input "True" at bounding box center [590, 225] width 14 height 11
radio input "true"
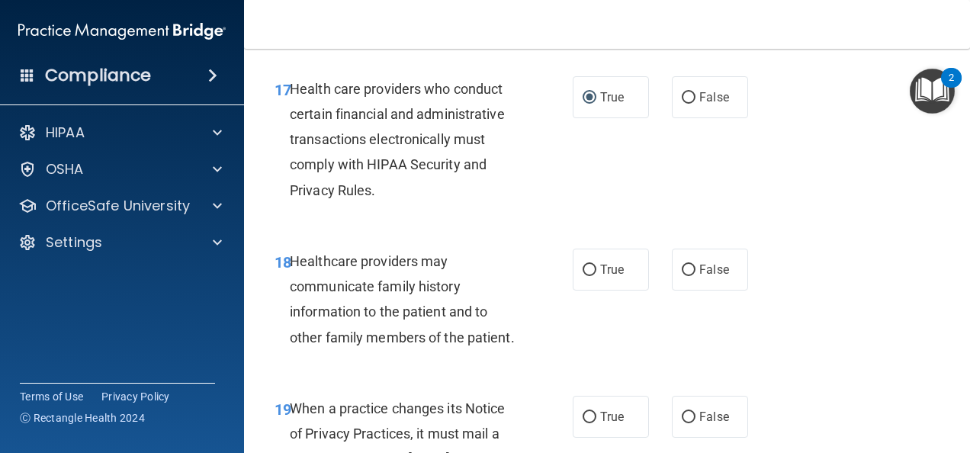
scroll to position [2701, 0]
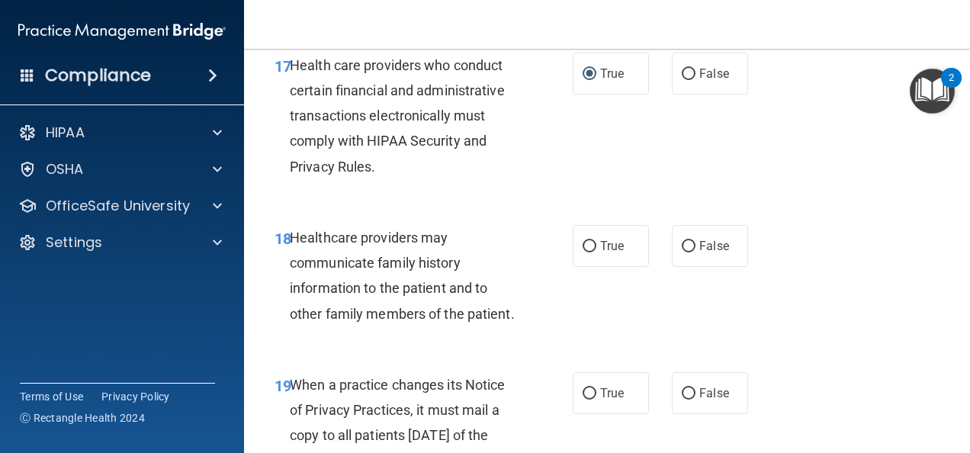
click at [682, 252] on input "False" at bounding box center [689, 246] width 14 height 11
radio input "true"
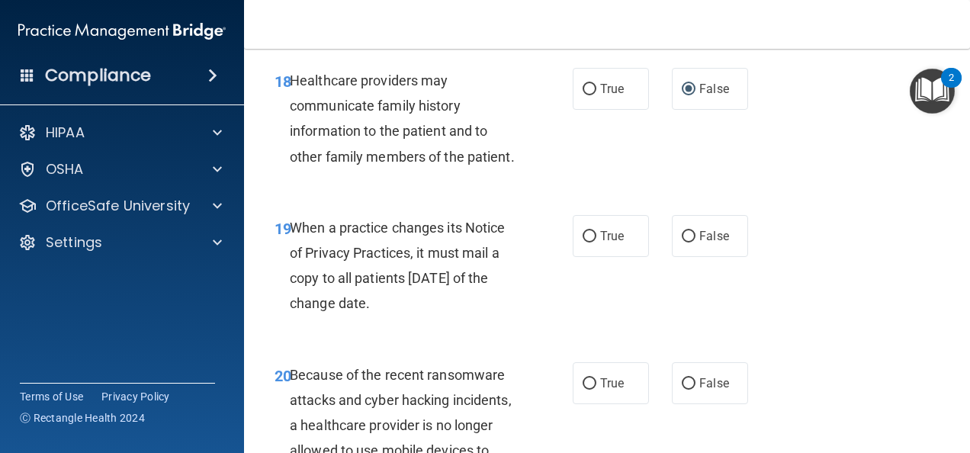
scroll to position [2882, 0]
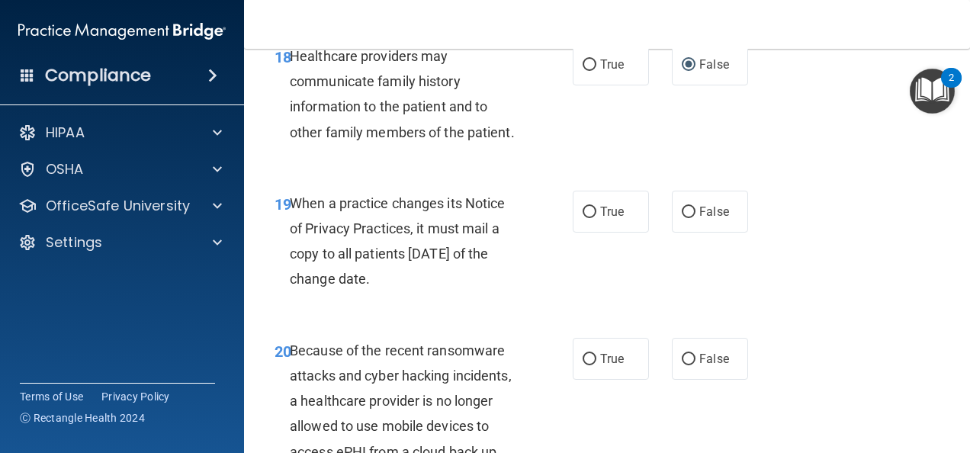
click at [583, 218] on input "True" at bounding box center [590, 212] width 14 height 11
radio input "true"
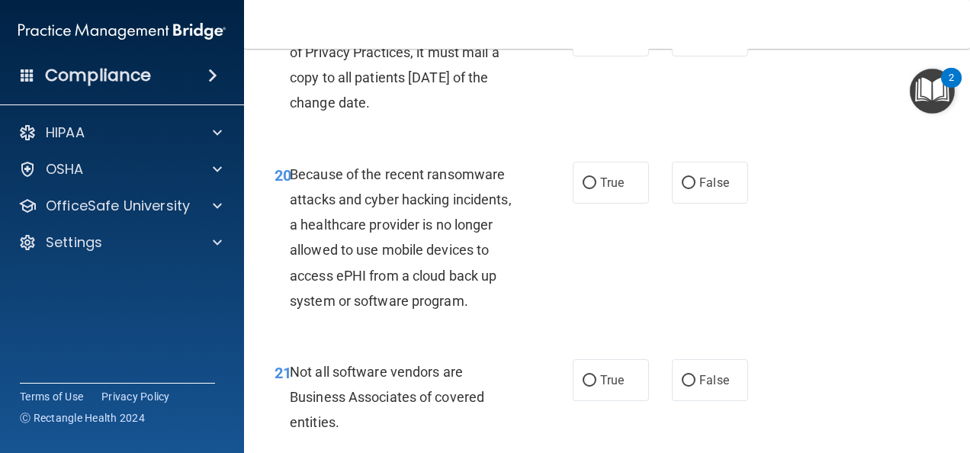
scroll to position [3063, 0]
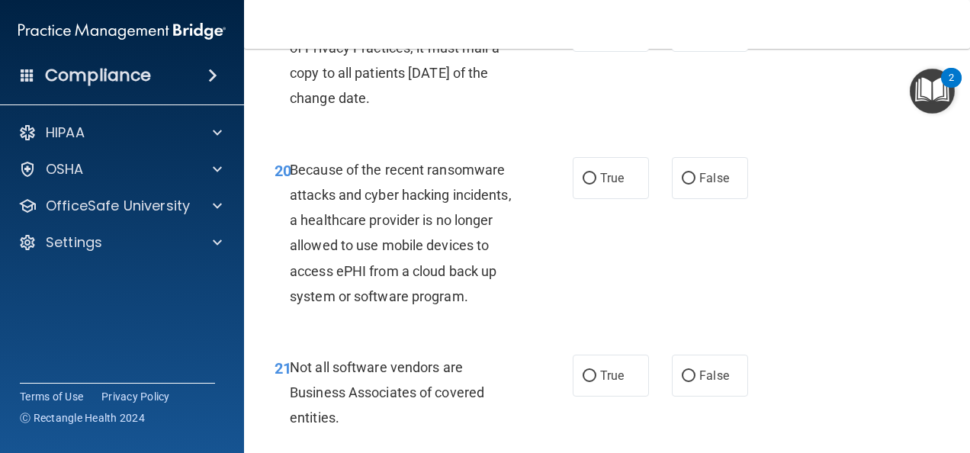
click at [682, 185] on input "False" at bounding box center [689, 178] width 14 height 11
radio input "true"
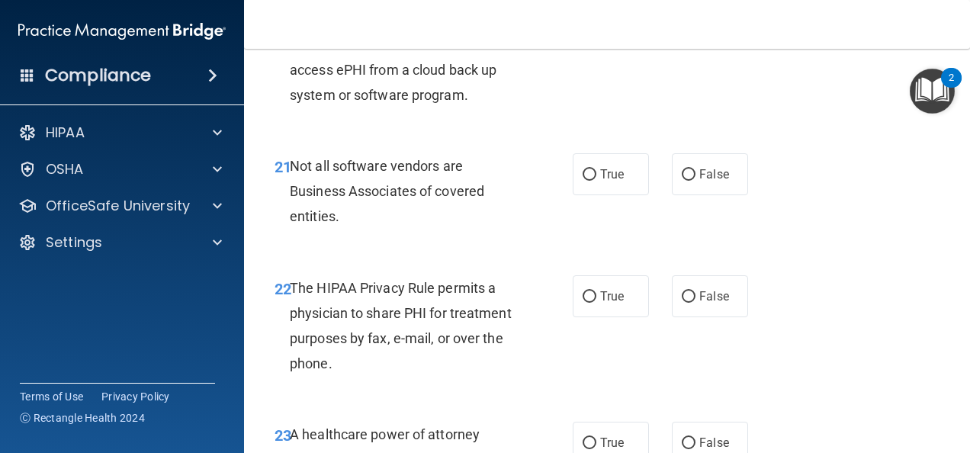
scroll to position [3267, 0]
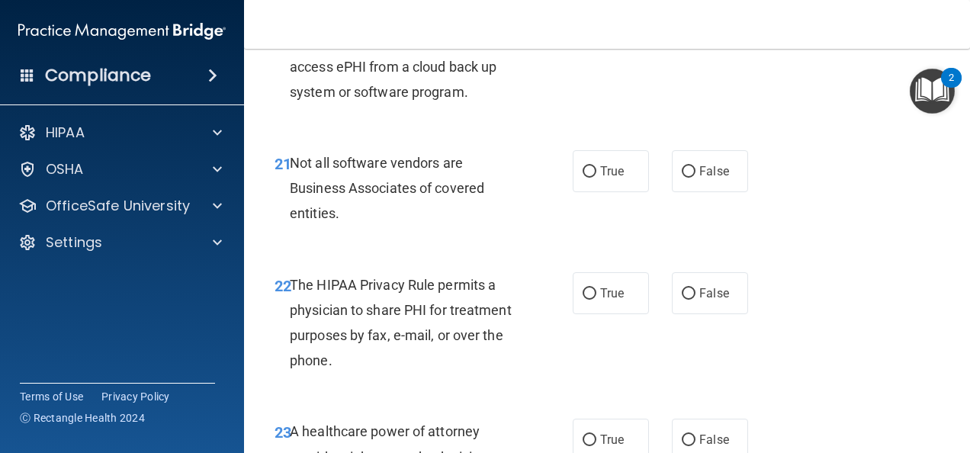
click at [585, 178] on input "True" at bounding box center [590, 171] width 14 height 11
radio input "true"
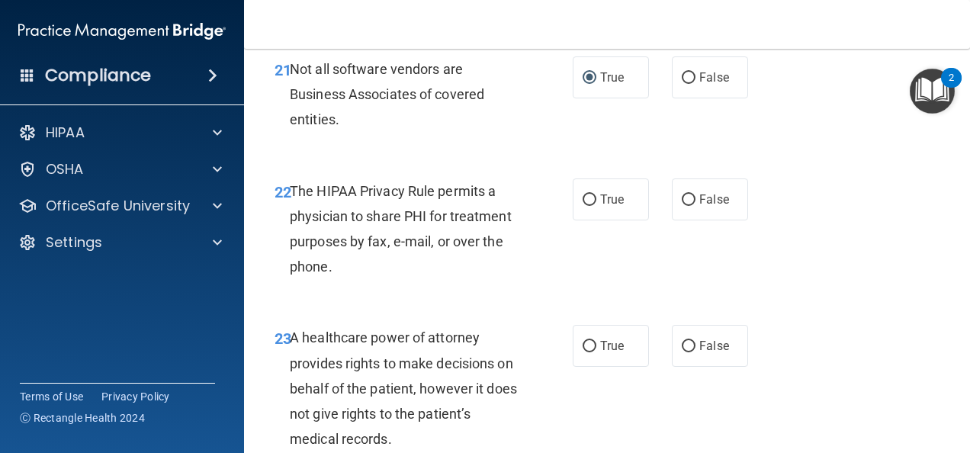
scroll to position [3362, 0]
click at [583, 205] on input "True" at bounding box center [590, 199] width 14 height 11
radio input "true"
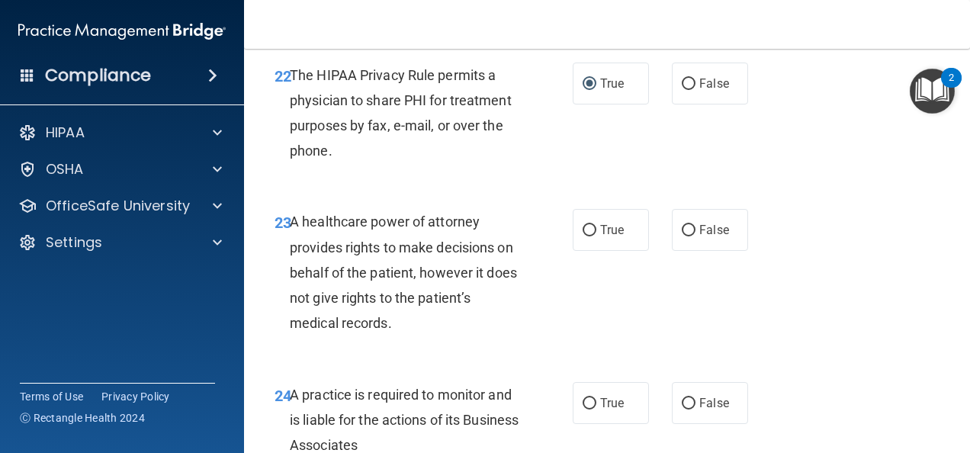
scroll to position [3479, 0]
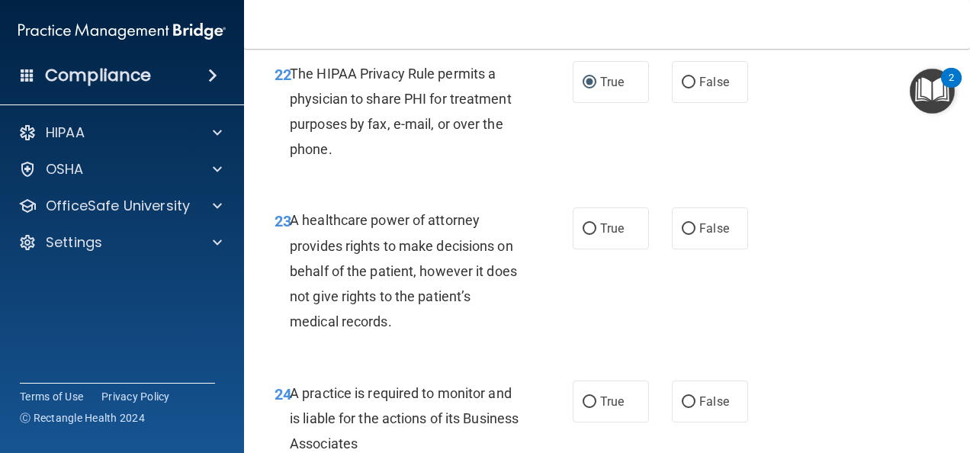
click at [576, 249] on label "True" at bounding box center [611, 228] width 76 height 42
click at [583, 235] on input "True" at bounding box center [590, 228] width 14 height 11
radio input "true"
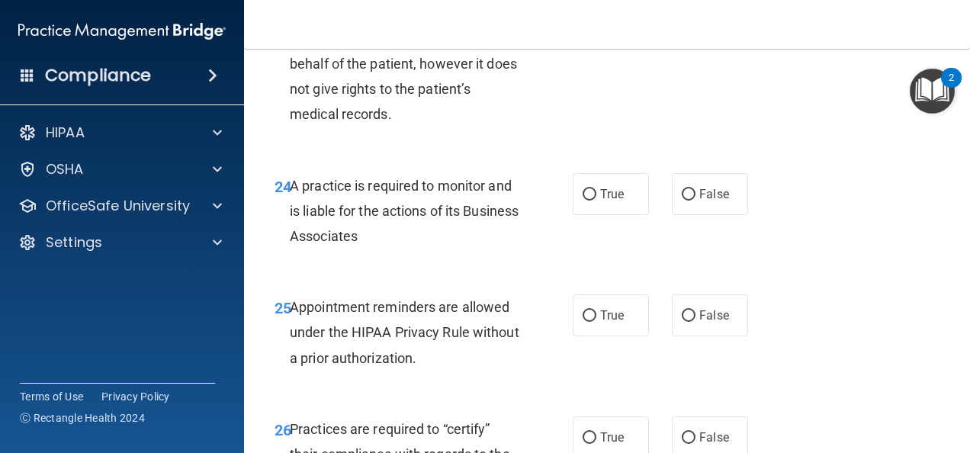
scroll to position [3688, 0]
click at [584, 199] on input "True" at bounding box center [590, 193] width 14 height 11
radio input "true"
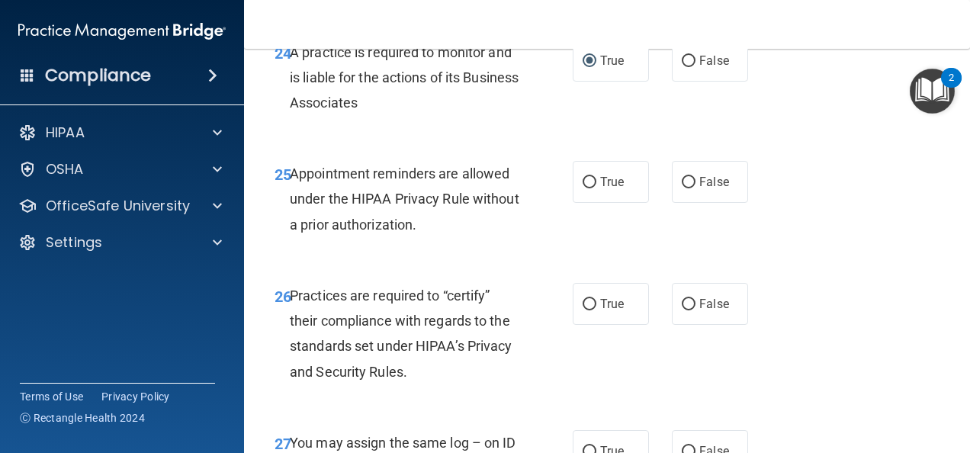
scroll to position [3820, 0]
click at [584, 188] on input "True" at bounding box center [590, 181] width 14 height 11
radio input "true"
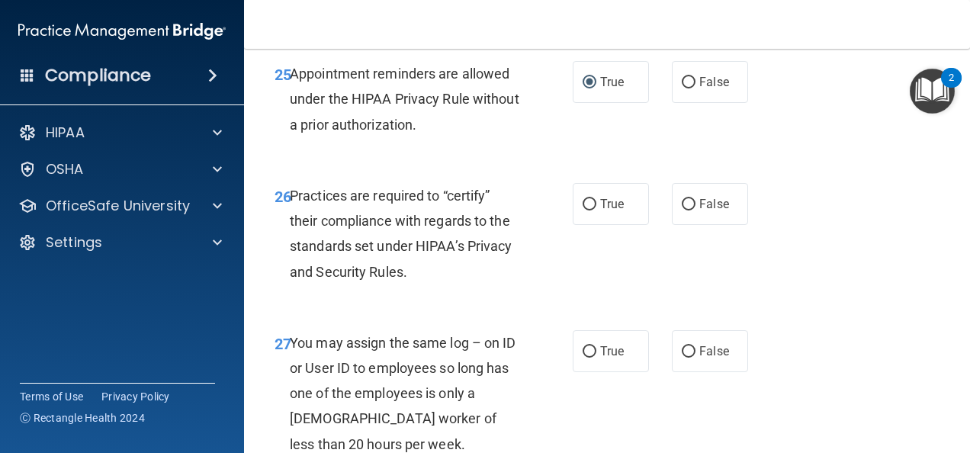
scroll to position [3920, 0]
click at [584, 210] on input "True" at bounding box center [590, 203] width 14 height 11
radio input "true"
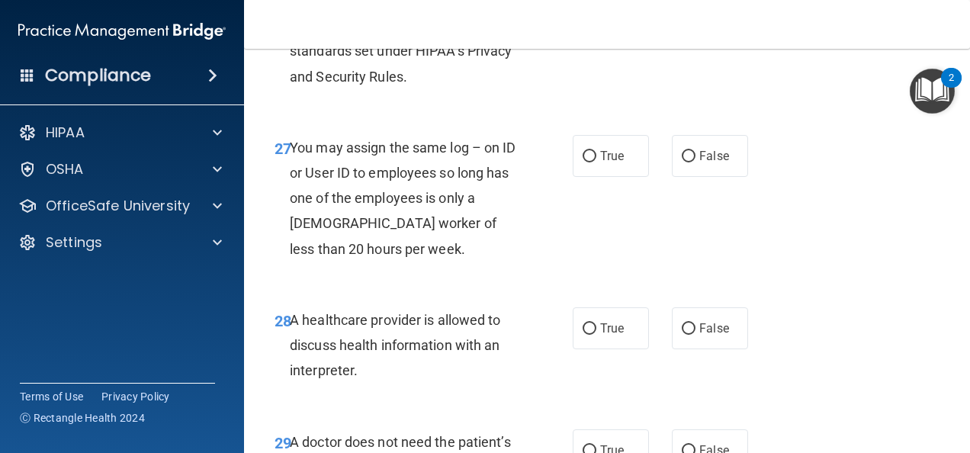
scroll to position [4122, 0]
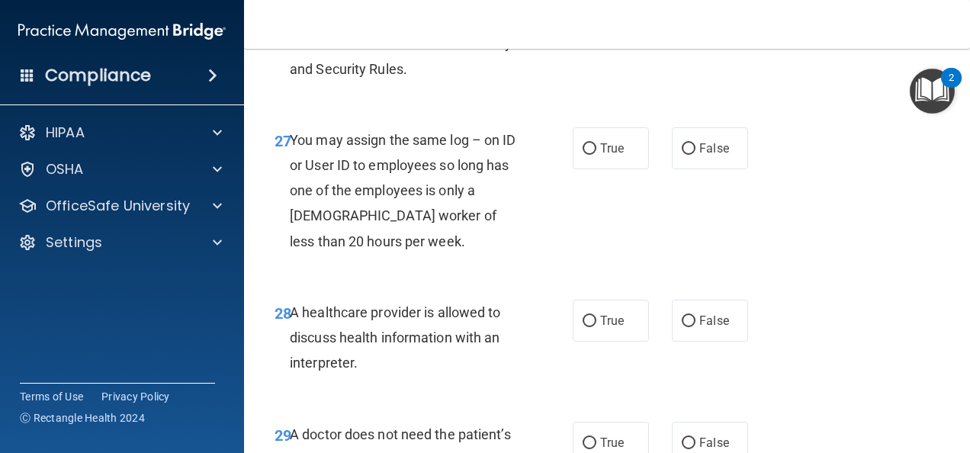
click at [683, 155] on input "False" at bounding box center [689, 148] width 14 height 11
radio input "true"
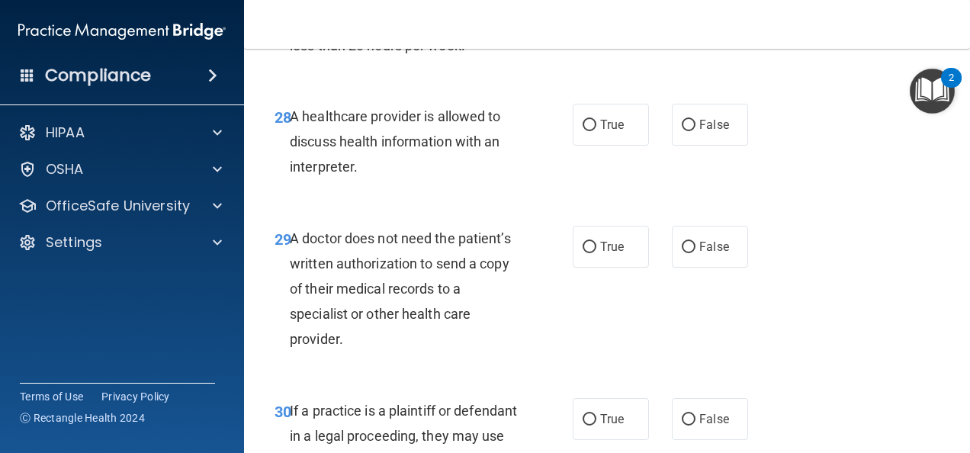
scroll to position [4325, 0]
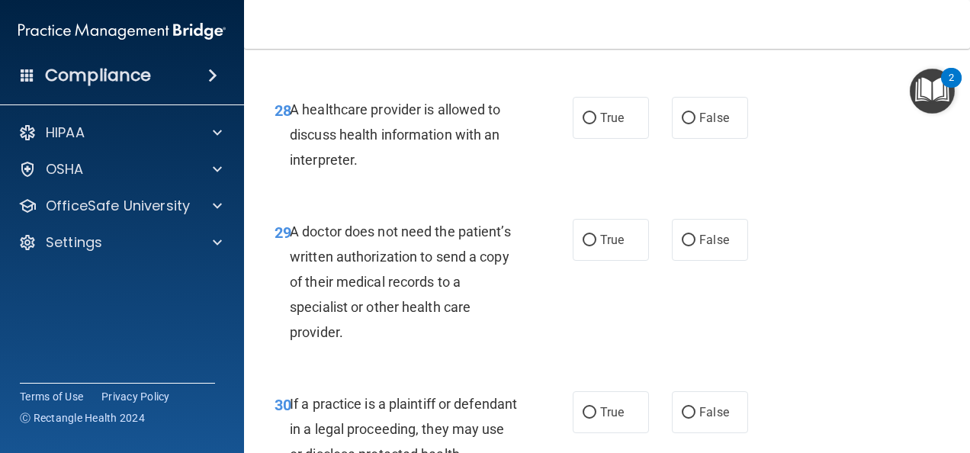
click at [583, 124] on input "True" at bounding box center [590, 118] width 14 height 11
radio input "true"
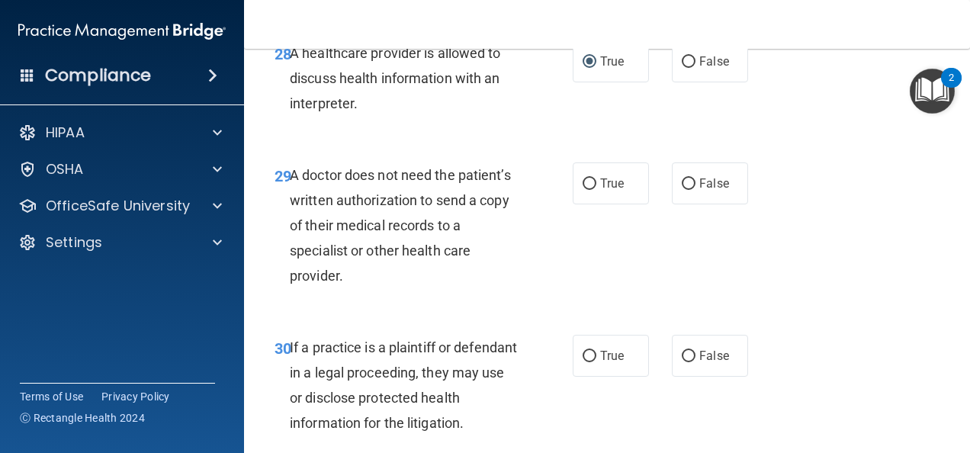
scroll to position [4408, 0]
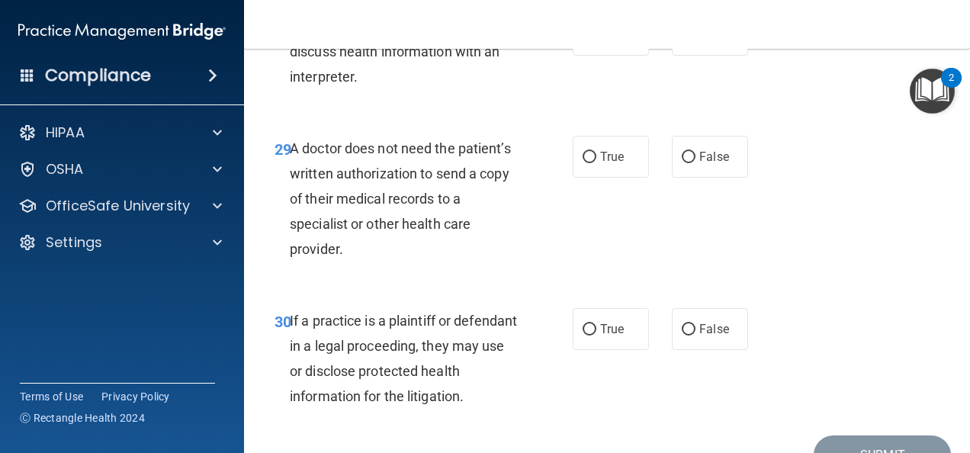
click at [591, 178] on label "True" at bounding box center [611, 157] width 76 height 42
click at [591, 163] on input "True" at bounding box center [590, 157] width 14 height 11
radio input "true"
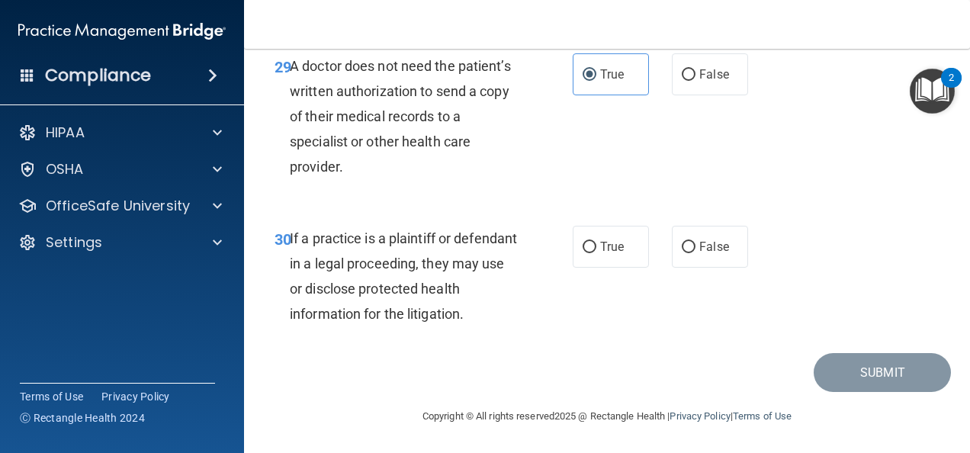
scroll to position [4566, 0]
click at [682, 243] on input "False" at bounding box center [689, 247] width 14 height 11
radio input "true"
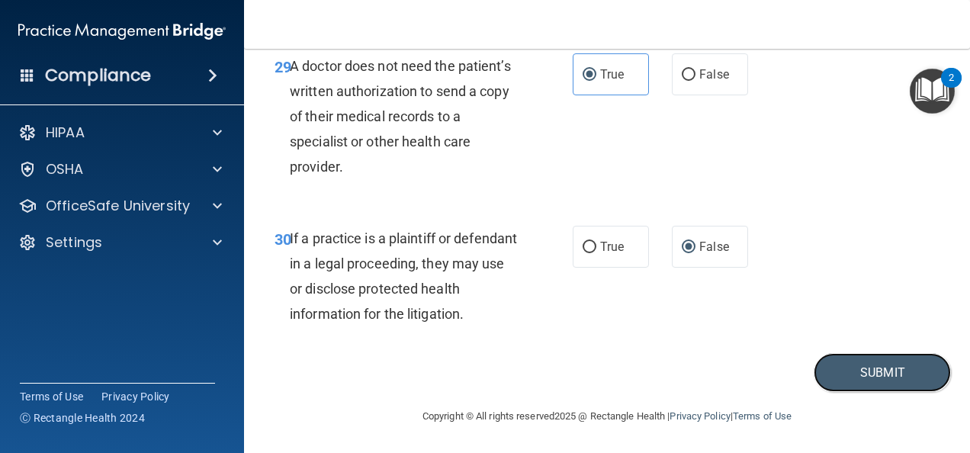
click at [860, 372] on button "Submit" at bounding box center [882, 372] width 137 height 39
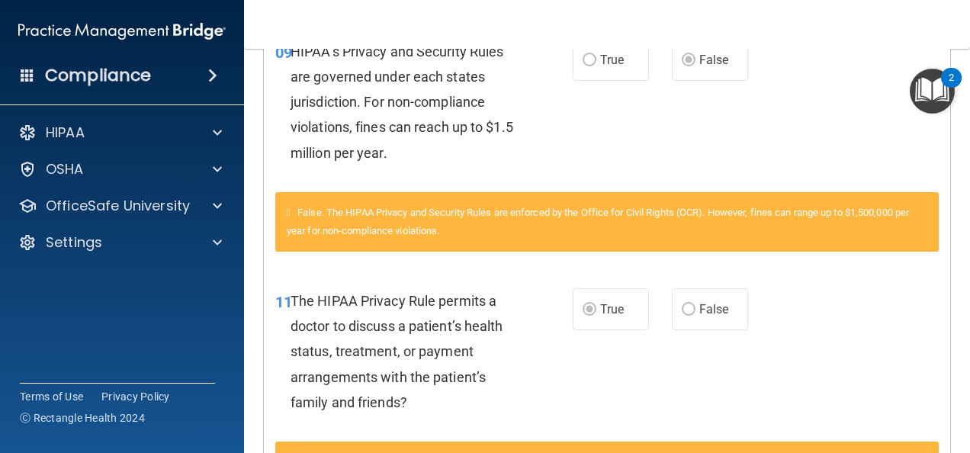
scroll to position [1213, 0]
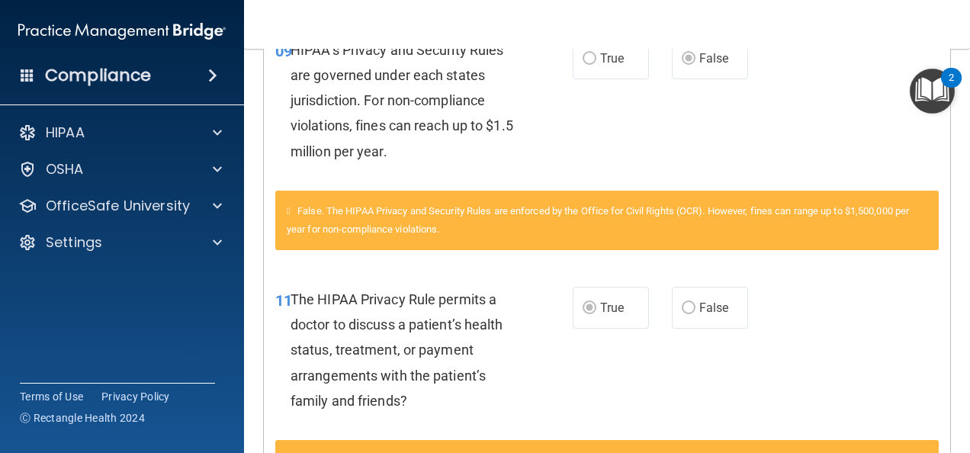
click at [583, 6] on nav "Toggle navigation Deanna Ardrey ardreydeanna@gmail.com Manage My Enterprise Alb…" at bounding box center [607, 24] width 726 height 49
